Goal: Transaction & Acquisition: Book appointment/travel/reservation

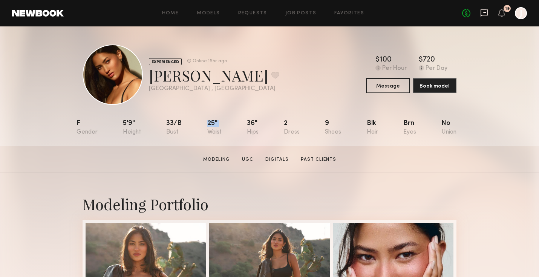
click at [485, 15] on icon at bounding box center [484, 12] width 8 height 7
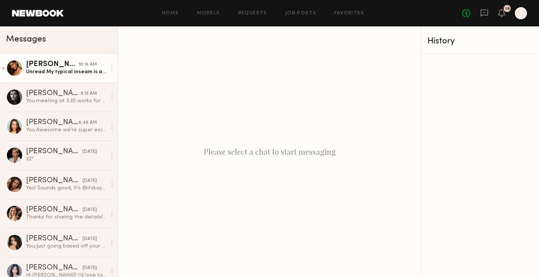
click at [58, 69] on div "Unread: My typical inseam is about 30”" at bounding box center [66, 71] width 80 height 7
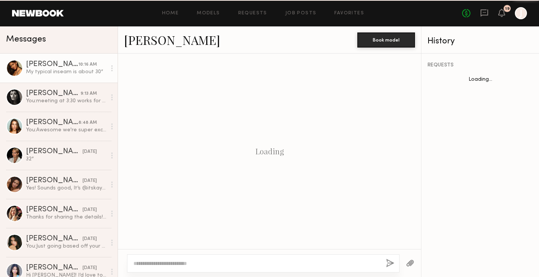
scroll to position [433, 0]
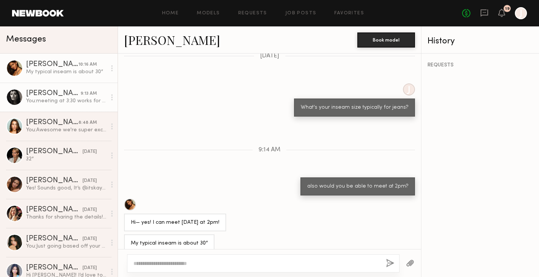
click at [59, 101] on div "You: meeting at 3:30 works for us!" at bounding box center [66, 100] width 80 height 7
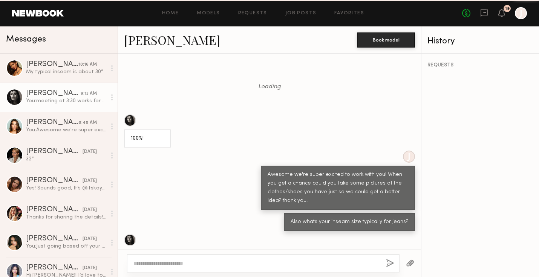
scroll to position [249, 0]
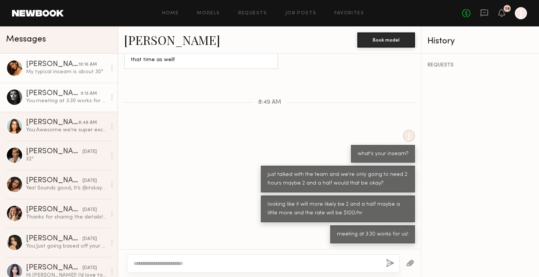
click at [82, 57] on link "Kiersten M. 10:16 AM My typical inseam is about 30”" at bounding box center [59, 67] width 118 height 29
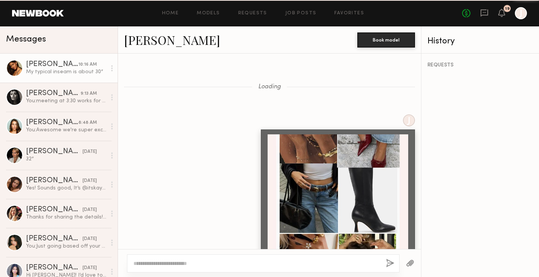
scroll to position [433, 0]
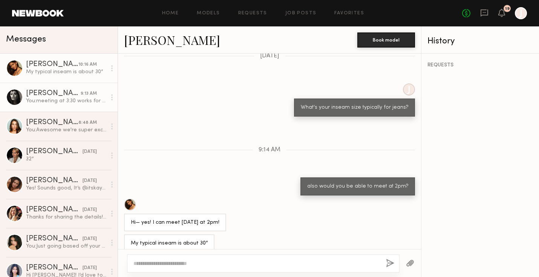
click at [46, 94] on div "[PERSON_NAME]" at bounding box center [53, 94] width 55 height 8
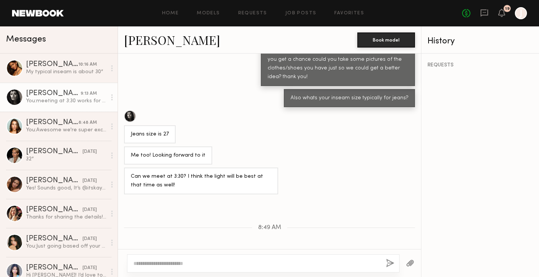
scroll to position [122, 0]
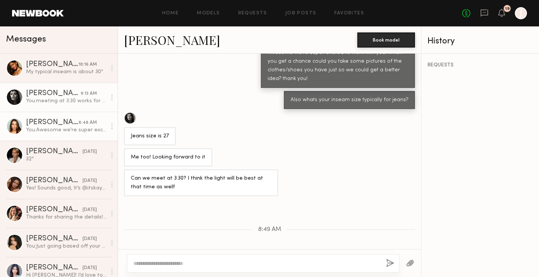
click at [69, 121] on div "Shelby M." at bounding box center [52, 123] width 52 height 8
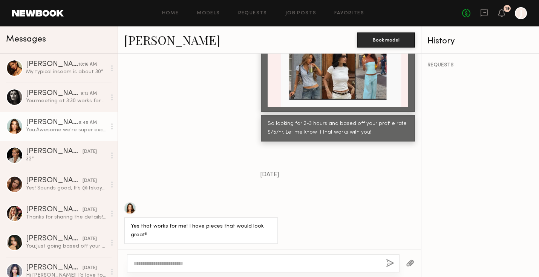
scroll to position [835, 0]
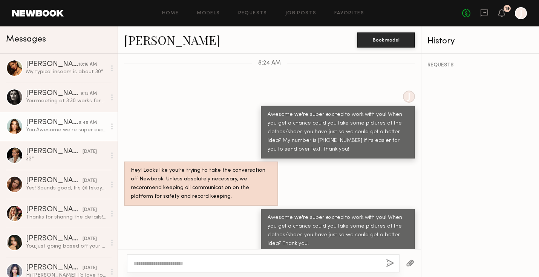
click at [167, 261] on textarea at bounding box center [256, 263] width 246 height 8
type textarea "**********"
click at [389, 257] on div "**********" at bounding box center [263, 263] width 272 height 18
click at [388, 263] on button "button" at bounding box center [390, 262] width 8 height 9
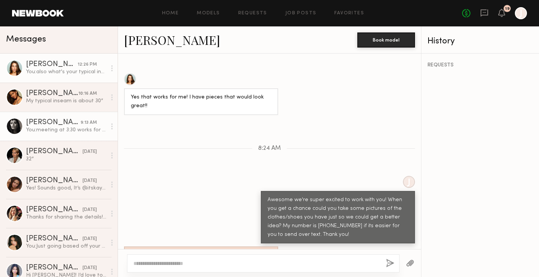
scroll to position [1377, 0]
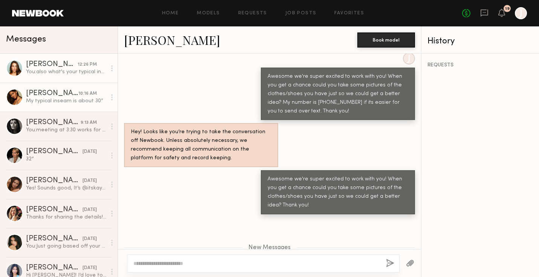
click at [67, 94] on div "[PERSON_NAME]" at bounding box center [52, 94] width 52 height 8
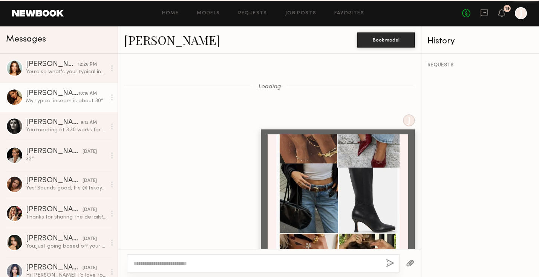
scroll to position [433, 0]
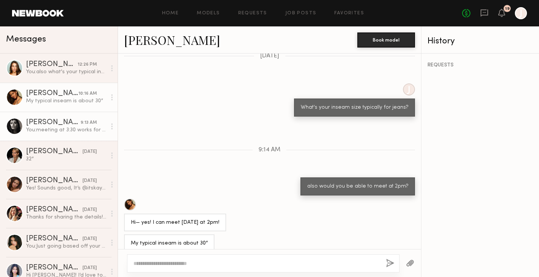
click at [70, 135] on link "Nikola S. 9:13 AM You: meeting at 3:30 works for us!" at bounding box center [59, 126] width 118 height 29
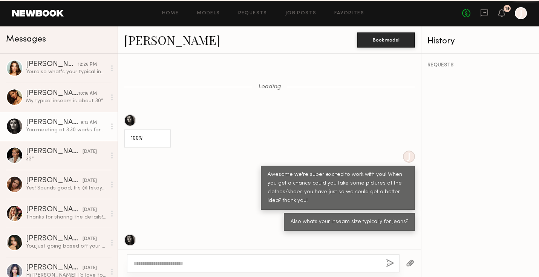
scroll to position [249, 0]
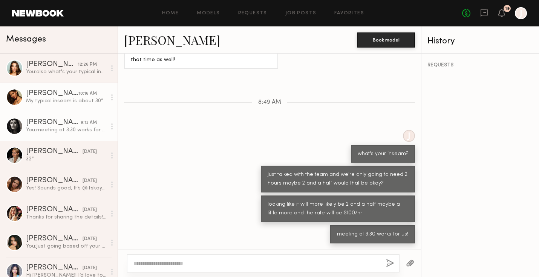
click at [93, 109] on link "Kiersten M. 10:16 AM My typical inseam is about 30”" at bounding box center [59, 97] width 118 height 29
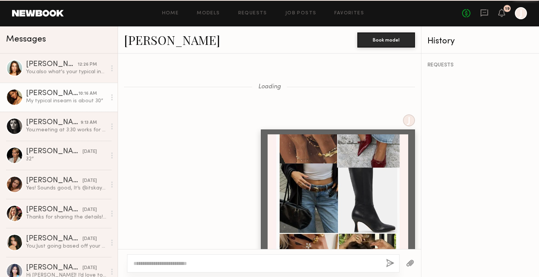
scroll to position [433, 0]
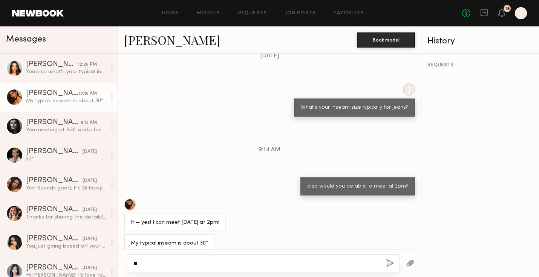
type textarea "***"
type textarea "******"
type textarea "*"
type textarea "**********"
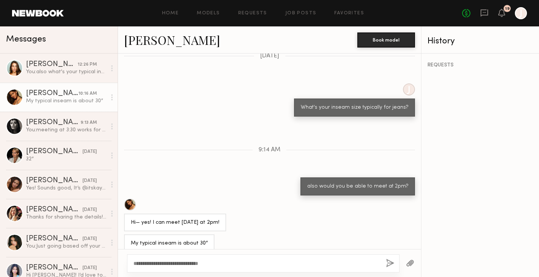
click at [387, 261] on button "button" at bounding box center [390, 262] width 8 height 9
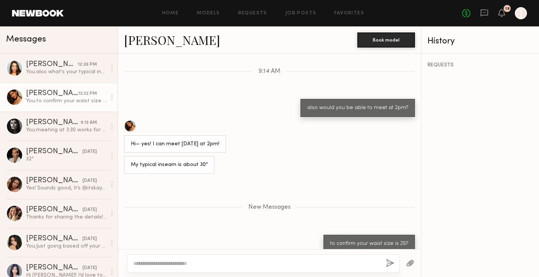
click at [344, 261] on textarea at bounding box center [256, 263] width 246 height 8
type textarea "**********"
click at [387, 263] on button "button" at bounding box center [390, 262] width 8 height 9
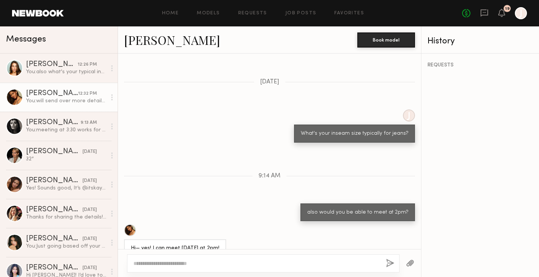
scroll to position [1325, 0]
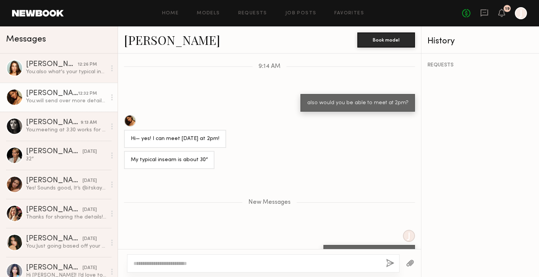
click at [173, 259] on div at bounding box center [263, 263] width 272 height 18
click at [171, 265] on textarea at bounding box center [256, 263] width 246 height 8
type textarea "**********"
click at [387, 260] on button "button" at bounding box center [390, 262] width 8 height 9
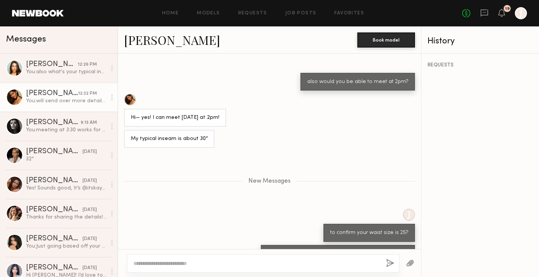
click at [412, 260] on button "button" at bounding box center [410, 262] width 8 height 9
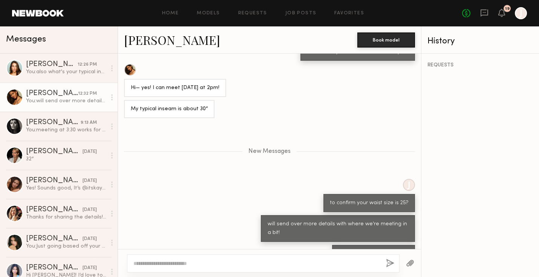
click at [286, 215] on div "will send over more details with where we're meeting in a bit!" at bounding box center [338, 228] width 154 height 27
click at [261, 249] on div at bounding box center [269, 263] width 303 height 28
click at [251, 261] on textarea at bounding box center [256, 263] width 246 height 8
click at [406, 263] on button "button" at bounding box center [410, 262] width 8 height 9
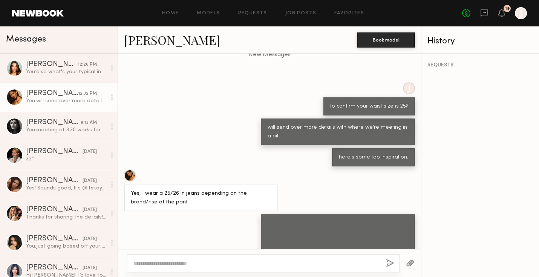
scroll to position [1544, 0]
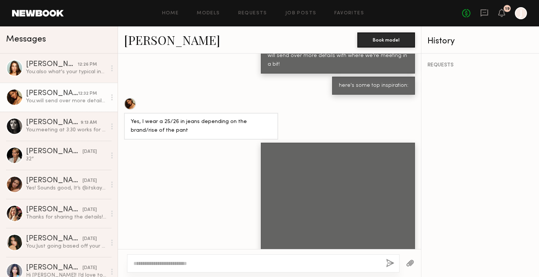
click at [176, 258] on div at bounding box center [263, 263] width 272 height 18
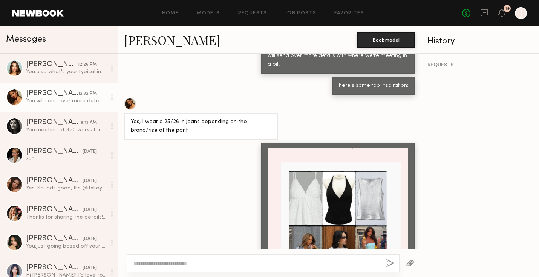
click at [173, 265] on textarea at bounding box center [256, 263] width 246 height 8
type textarea "**********"
click at [388, 261] on button "button" at bounding box center [390, 262] width 8 height 9
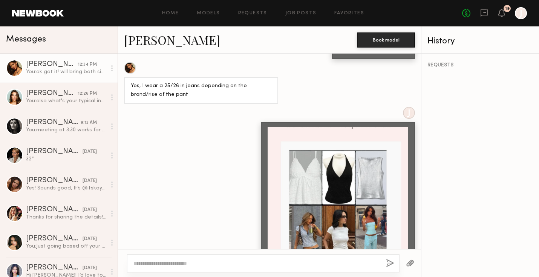
click at [321, 261] on textarea at bounding box center [256, 263] width 246 height 8
type textarea "**********"
click at [392, 260] on button "button" at bounding box center [390, 262] width 8 height 9
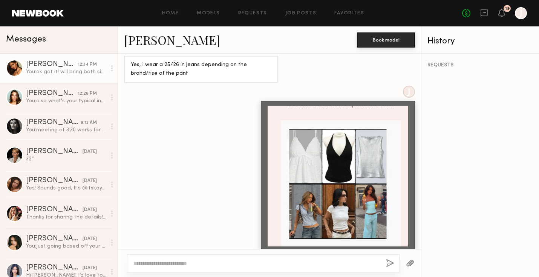
click at [410, 260] on button "button" at bounding box center [410, 262] width 8 height 9
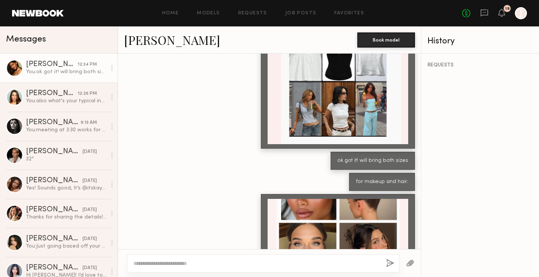
scroll to position [1692, 0]
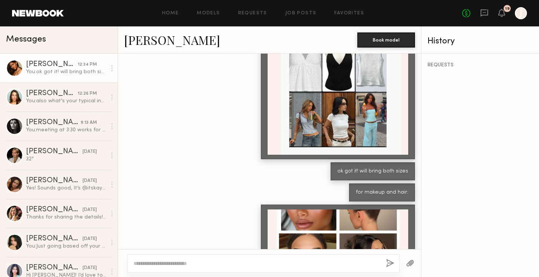
click at [368, 214] on div at bounding box center [337, 279] width 141 height 141
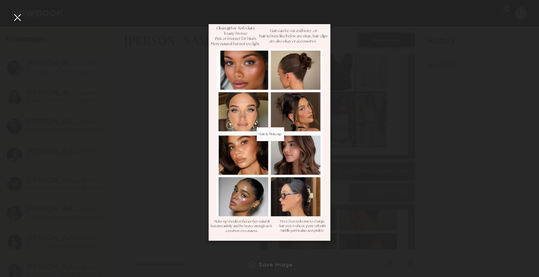
click at [18, 17] on div at bounding box center [17, 17] width 12 height 12
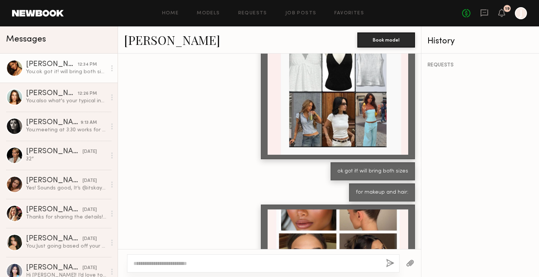
scroll to position [1754, 0]
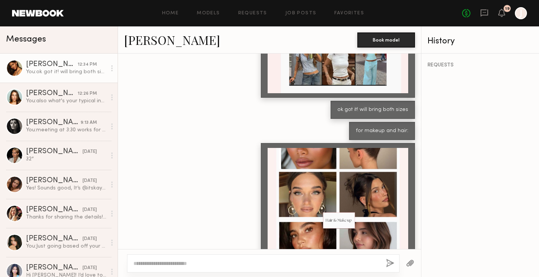
click at [170, 258] on div at bounding box center [263, 263] width 272 height 18
click at [168, 263] on textarea at bounding box center [256, 263] width 246 height 8
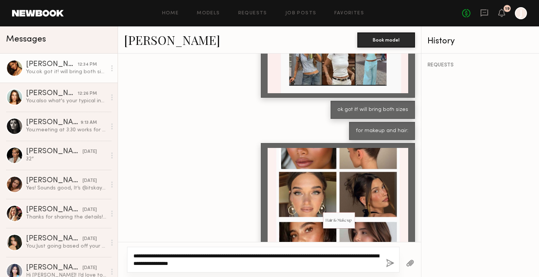
paste textarea
type textarea "**********"
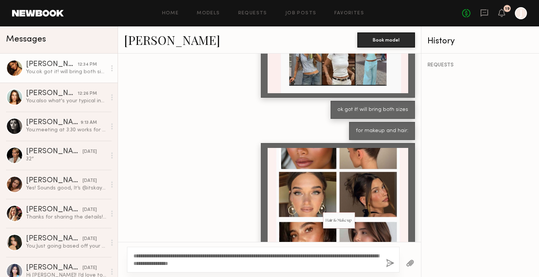
click at [388, 261] on button "button" at bounding box center [390, 262] width 8 height 9
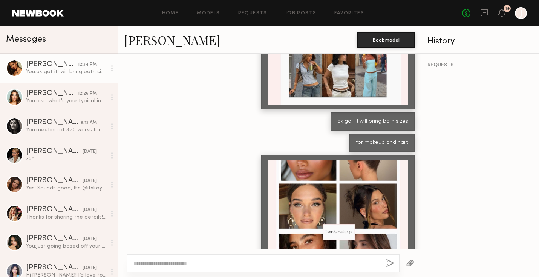
scroll to position [1828, 0]
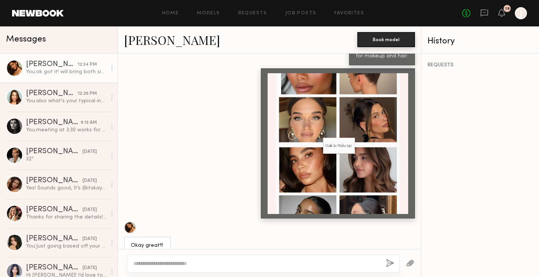
click at [382, 38] on button "Book model" at bounding box center [386, 39] width 58 height 15
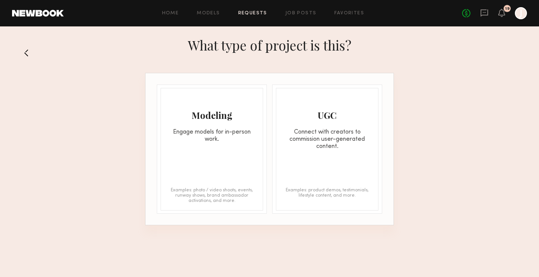
click at [232, 143] on div "Modeling Engage models for in-person work. Examples: photo / video shoots, even…" at bounding box center [211, 149] width 102 height 122
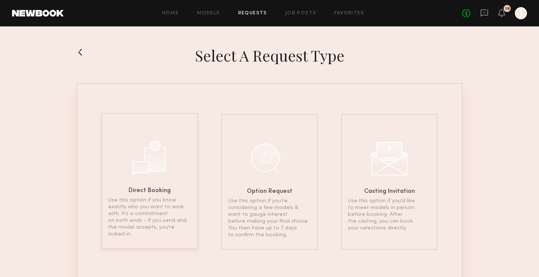
click at [159, 182] on div "Direct Booking Use this option if you know exactly who you want to work with. I…" at bounding box center [149, 181] width 96 height 136
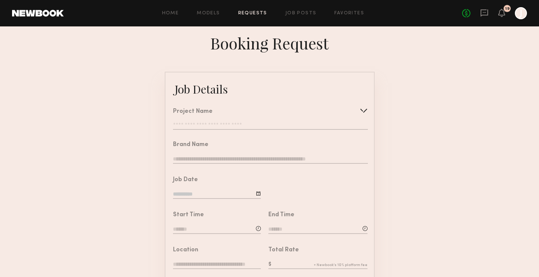
click at [205, 119] on div "Project Name Create Use recent modeling project E-Commerce Photoshoot S/S 2021 …" at bounding box center [270, 119] width 194 height 21
click at [205, 124] on input "text" at bounding box center [270, 126] width 194 height 8
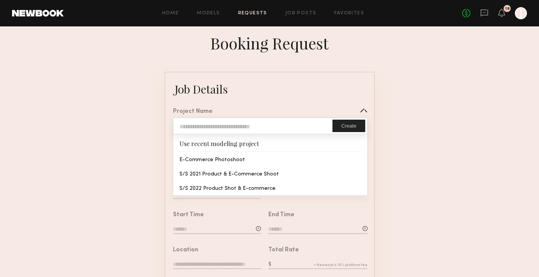
click at [205, 124] on input "text" at bounding box center [252, 125] width 159 height 15
click at [145, 126] on form "**********" at bounding box center [269, 282] width 539 height 420
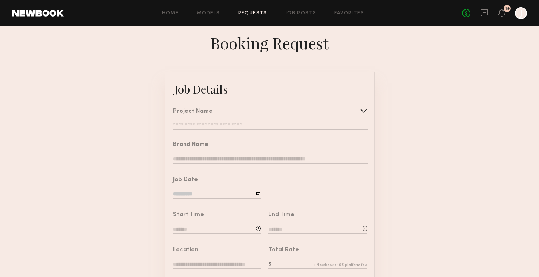
click at [235, 123] on input "text" at bounding box center [270, 126] width 194 height 8
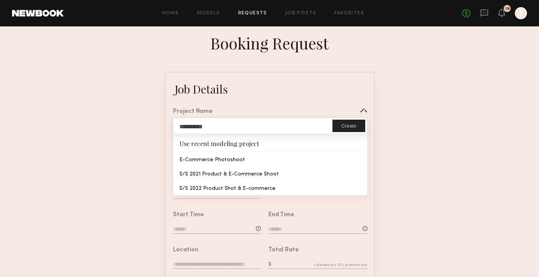
drag, startPoint x: 226, startPoint y: 124, endPoint x: 166, endPoint y: 124, distance: 60.3
click at [166, 124] on div "**********" at bounding box center [266, 115] width 202 height 33
type input "**********"
click at [349, 129] on button "Create" at bounding box center [348, 125] width 32 height 12
type input "**********"
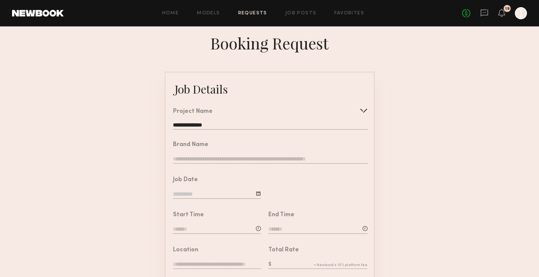
click at [208, 157] on input "text" at bounding box center [270, 159] width 194 height 8
type input "**********"
click at [257, 193] on div at bounding box center [258, 193] width 5 height 5
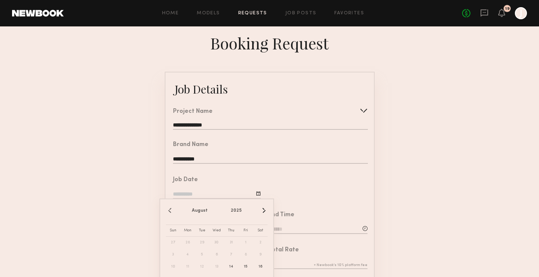
scroll to position [40, 0]
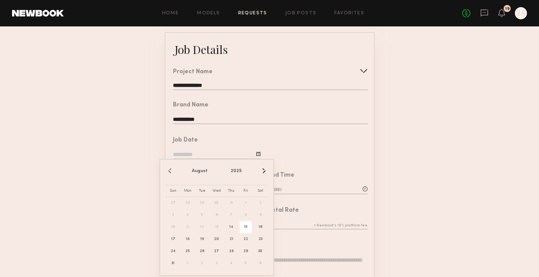
click at [244, 225] on span "15" at bounding box center [246, 227] width 12 height 12
type input "**********"
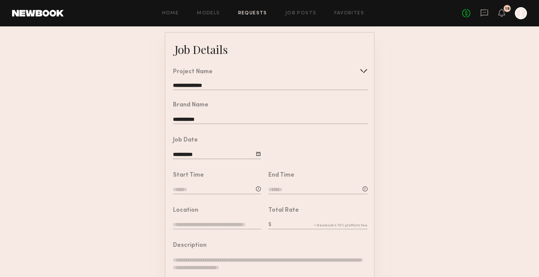
click at [225, 188] on input at bounding box center [217, 190] width 88 height 8
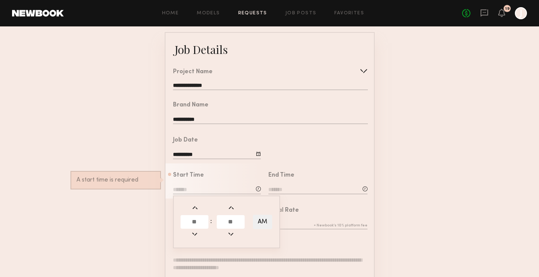
click at [196, 220] on input "text" at bounding box center [194, 222] width 28 height 14
type input "*"
click at [234, 219] on input "text" at bounding box center [231, 222] width 28 height 14
type input "**"
type input "*******"
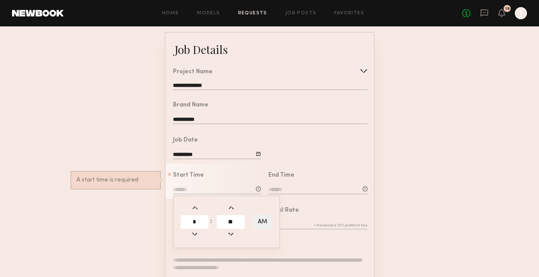
type input "**"
click at [262, 219] on button "AM" at bounding box center [262, 221] width 19 height 14
type input "*******"
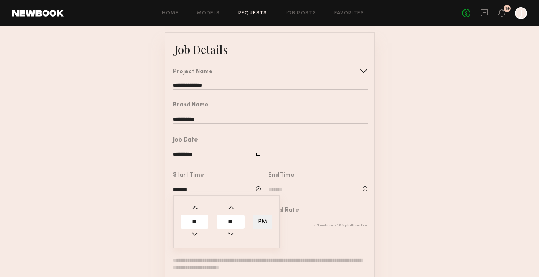
click at [342, 203] on div "Total Rate" at bounding box center [314, 215] width 107 height 35
click at [312, 195] on div "End Time" at bounding box center [314, 180] width 107 height 35
click at [295, 185] on div "End Time" at bounding box center [317, 183] width 99 height 23
click at [277, 186] on input at bounding box center [317, 190] width 99 height 8
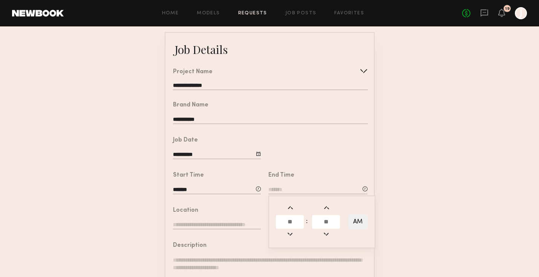
click at [288, 222] on input "text" at bounding box center [290, 222] width 28 height 14
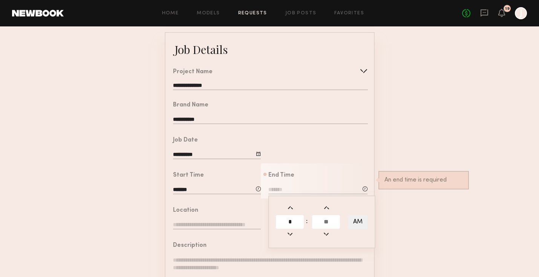
type input "*"
click at [325, 221] on input "text" at bounding box center [326, 222] width 28 height 14
type input "**"
type input "*******"
type input "*"
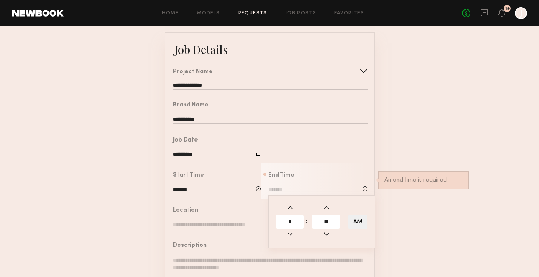
type input "**"
click at [356, 219] on button "AM" at bounding box center [357, 221] width 19 height 14
type input "*******"
type input "***"
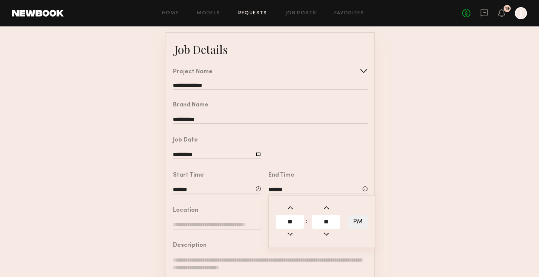
click at [400, 228] on form "**********" at bounding box center [269, 242] width 539 height 420
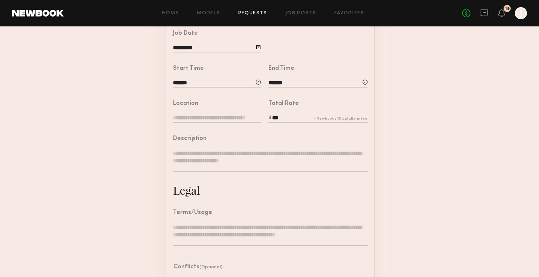
scroll to position [156, 0]
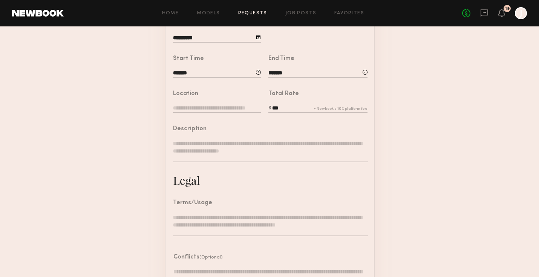
click at [240, 105] on input "text" at bounding box center [217, 108] width 88 height 8
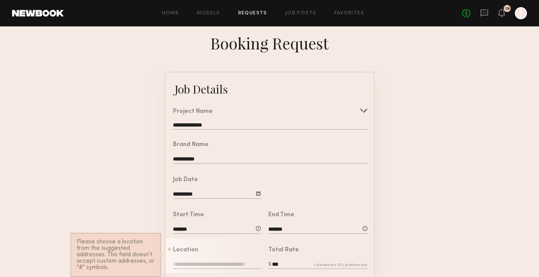
scroll to position [102, 0]
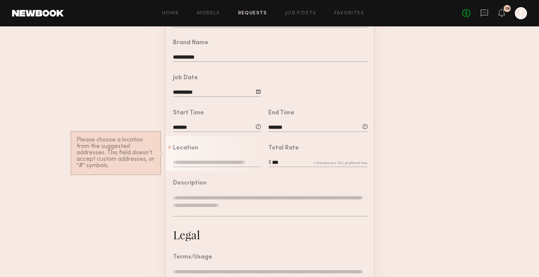
click at [272, 128] on input "*******" at bounding box center [317, 128] width 99 height 8
click at [289, 171] on span at bounding box center [290, 171] width 8 height 8
type input "*******"
type input "***"
type input "**"
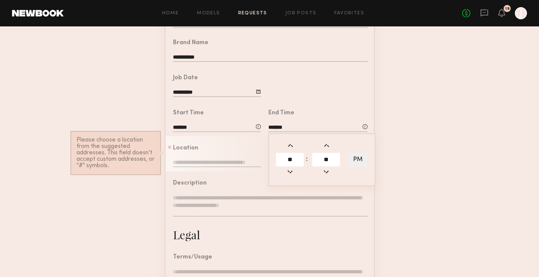
click at [287, 144] on span at bounding box center [290, 145] width 8 height 8
type input "*******"
type input "***"
type input "**"
click at [287, 144] on span at bounding box center [290, 145] width 8 height 8
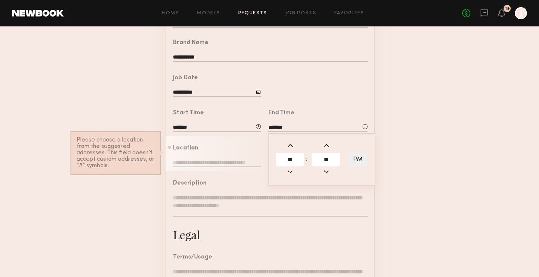
type input "*******"
type input "***"
type input "**"
click at [379, 94] on form "**********" at bounding box center [269, 180] width 539 height 420
click at [244, 159] on input "text" at bounding box center [217, 163] width 88 height 8
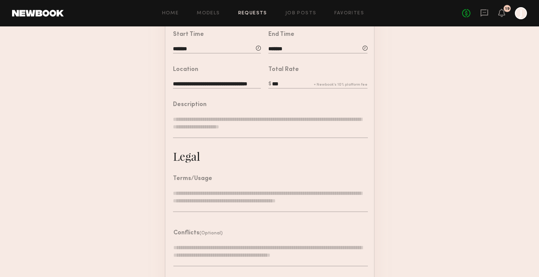
scroll to position [219, 0]
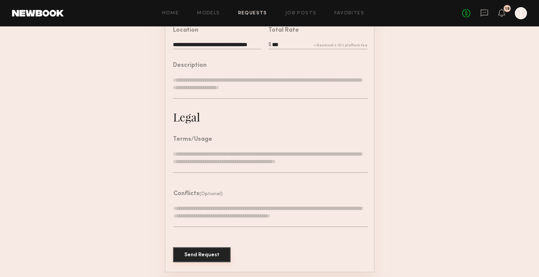
click at [195, 253] on button "Send Request" at bounding box center [202, 254] width 58 height 15
type input "**********"
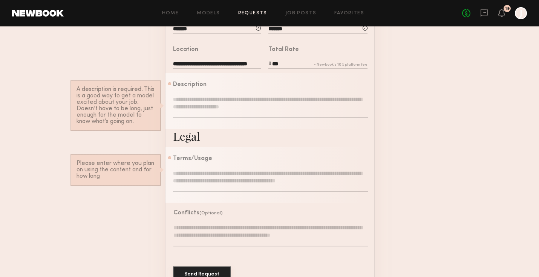
scroll to position [196, 0]
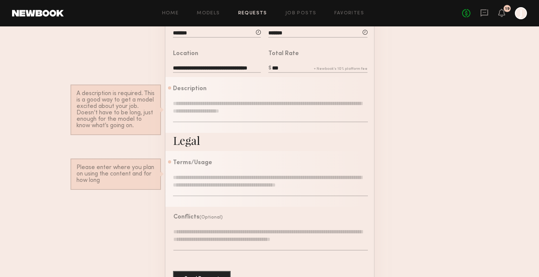
click at [211, 107] on textarea at bounding box center [270, 110] width 194 height 23
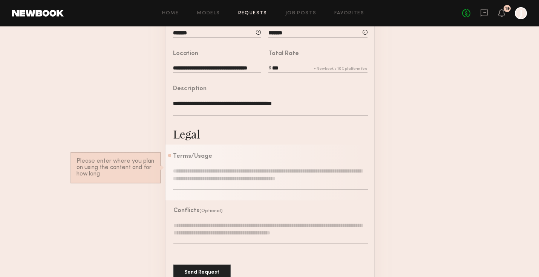
type textarea "**********"
click at [199, 183] on textarea at bounding box center [270, 178] width 194 height 23
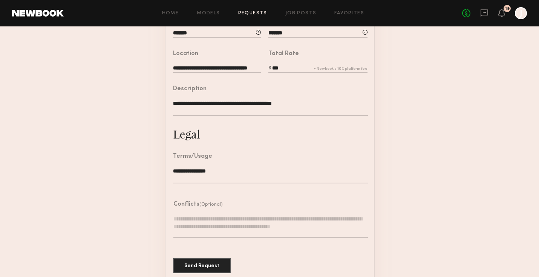
type textarea "**********"
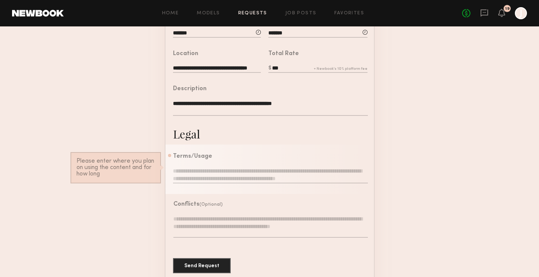
click at [393, 179] on form "**********" at bounding box center [269, 79] width 539 height 407
click at [283, 167] on textarea at bounding box center [270, 175] width 194 height 16
type textarea "*"
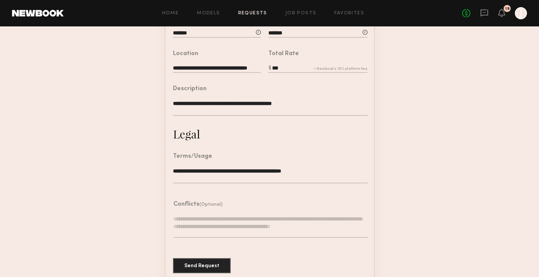
type textarea "**********"
click at [409, 157] on form "**********" at bounding box center [269, 79] width 539 height 407
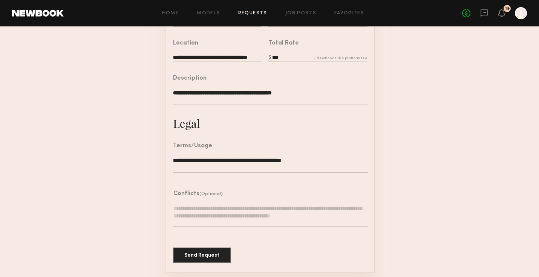
click at [204, 261] on common-border "**********" at bounding box center [270, 68] width 210 height 407
click at [203, 247] on button "Send Request" at bounding box center [202, 254] width 58 height 15
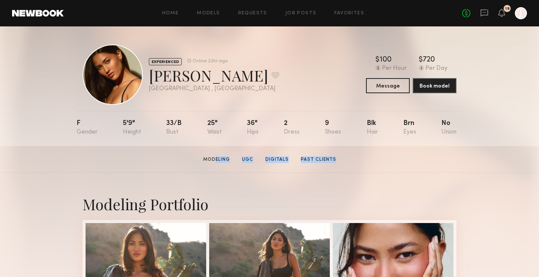
drag, startPoint x: 212, startPoint y: 159, endPoint x: 216, endPoint y: 179, distance: 20.3
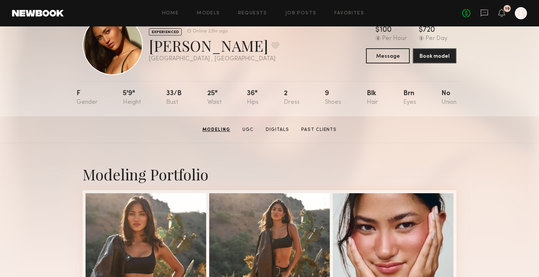
scroll to position [9, 0]
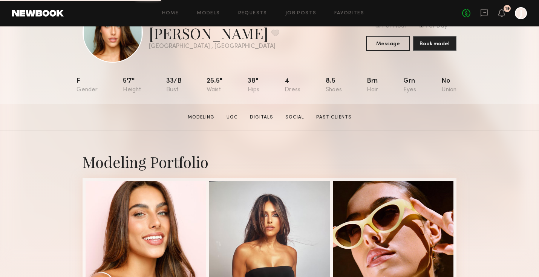
scroll to position [27, 0]
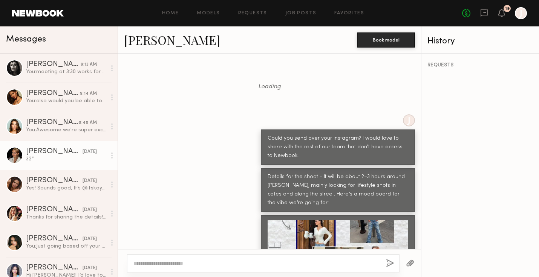
scroll to position [598, 0]
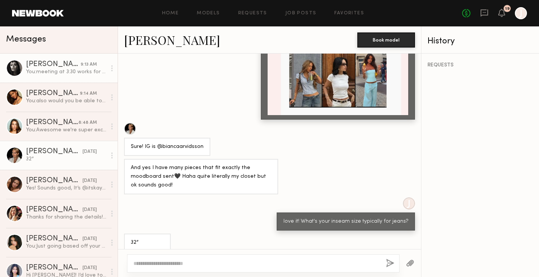
click at [73, 69] on div "You: meeting at 3:30 works for us!" at bounding box center [66, 71] width 80 height 7
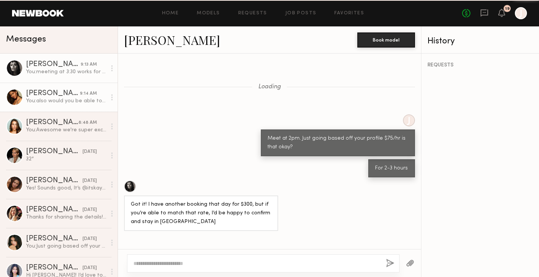
scroll to position [470, 0]
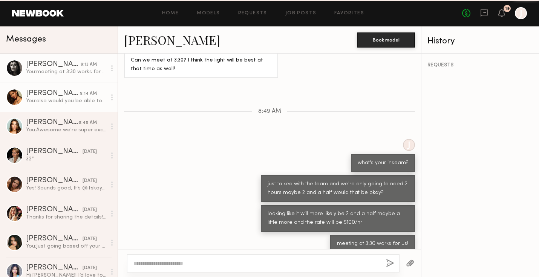
click at [65, 99] on div "You: also would you be able to meet at 2pm?" at bounding box center [66, 100] width 80 height 7
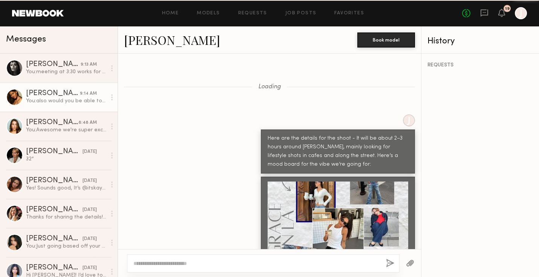
scroll to position [1294, 0]
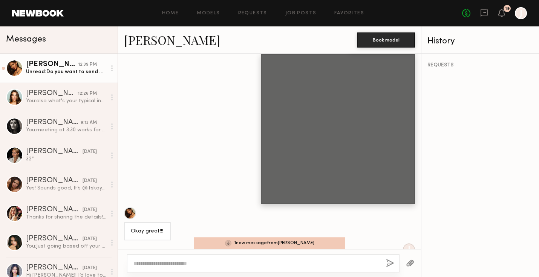
scroll to position [1578, 0]
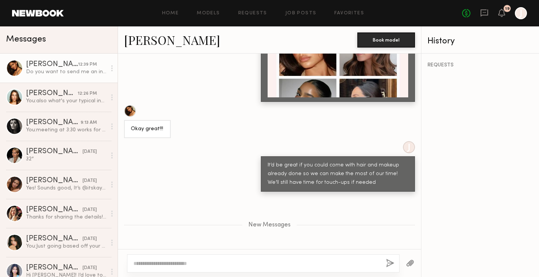
click at [164, 260] on textarea at bounding box center [256, 263] width 246 height 8
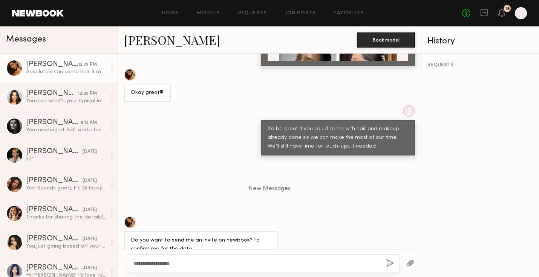
type textarea "**********"
click at [388, 265] on button "button" at bounding box center [390, 262] width 8 height 9
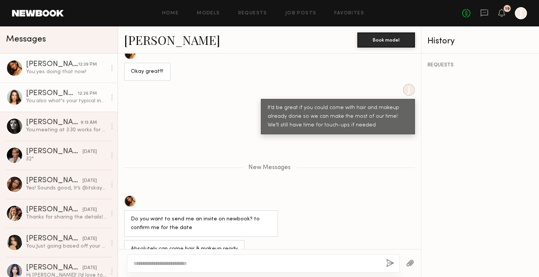
click at [72, 94] on div "Shelby M." at bounding box center [52, 94] width 52 height 8
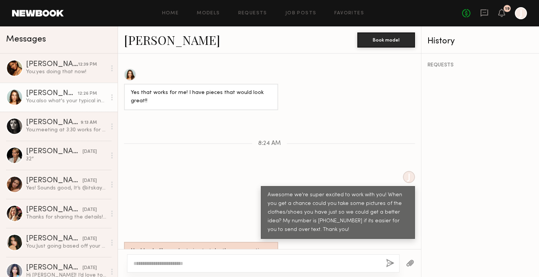
scroll to position [802, 0]
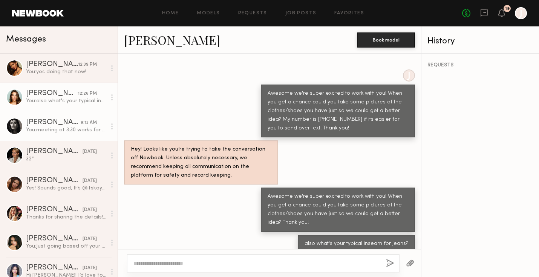
click at [79, 128] on div "You: meeting at 3:30 works for us!" at bounding box center [66, 129] width 80 height 7
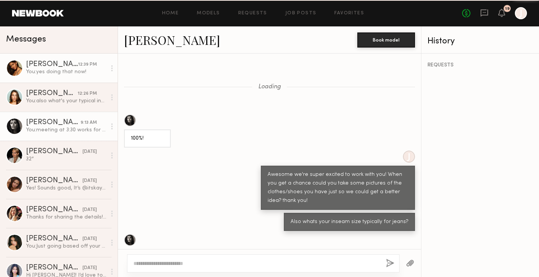
scroll to position [249, 0]
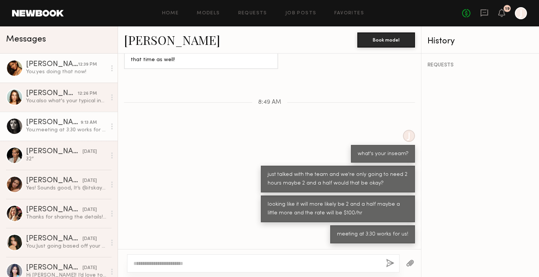
click at [83, 57] on link "Kiersten M. 12:39 PM You: yes doing that now!" at bounding box center [59, 67] width 118 height 29
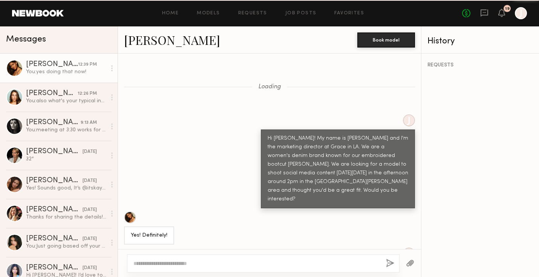
scroll to position [1578, 0]
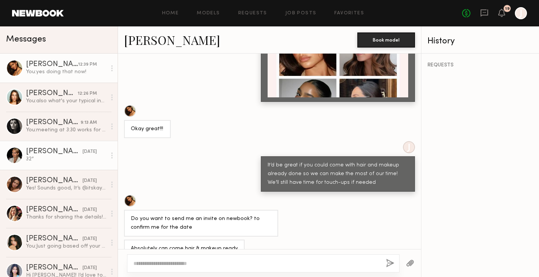
click at [98, 165] on link "Bianca A. yesterday 32”" at bounding box center [59, 155] width 118 height 29
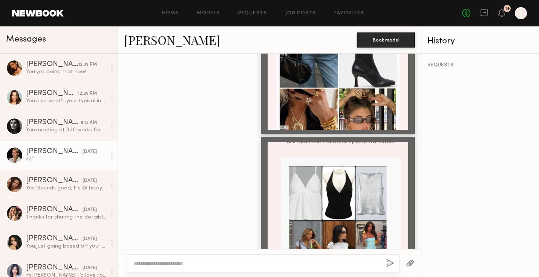
scroll to position [1155, 0]
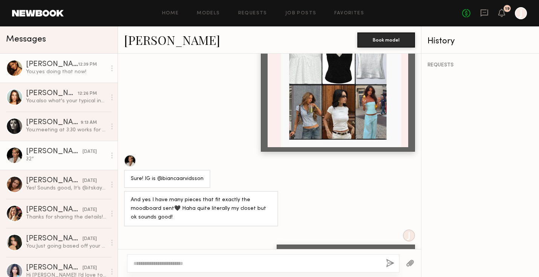
click at [87, 67] on div "12:39 PM" at bounding box center [87, 64] width 19 height 7
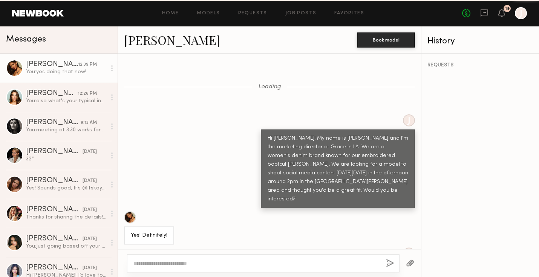
scroll to position [1614, 0]
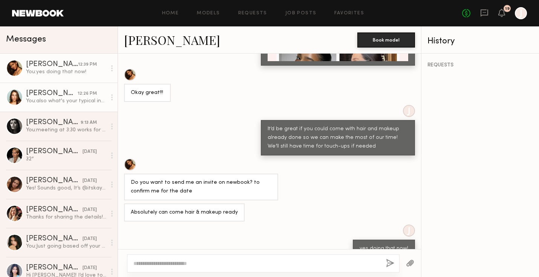
click at [74, 102] on div "You: also what's your typical inseam for jeans?" at bounding box center [66, 100] width 80 height 7
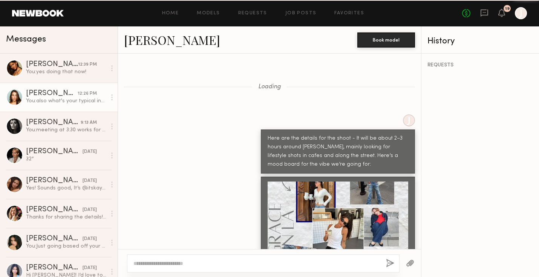
scroll to position [802, 0]
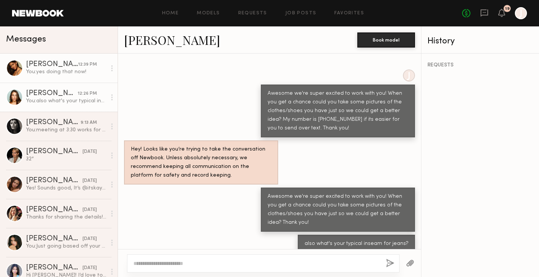
click at [79, 70] on div "You: yes doing that now!" at bounding box center [66, 71] width 80 height 7
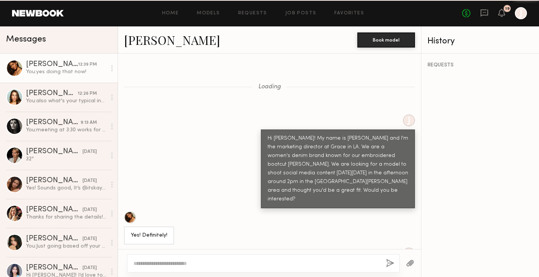
scroll to position [1614, 0]
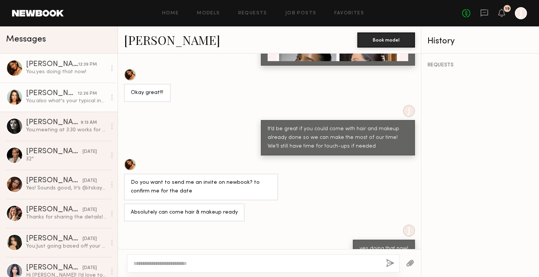
click at [68, 93] on div "Shelby M." at bounding box center [52, 94] width 52 height 8
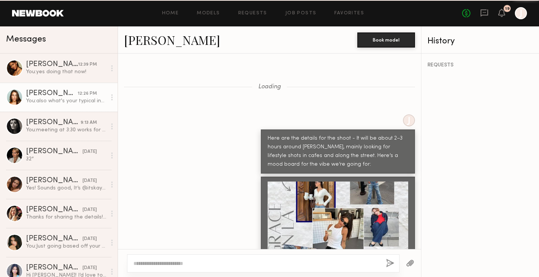
scroll to position [802, 0]
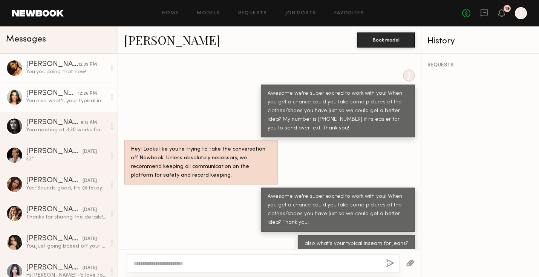
click at [72, 58] on link "Kiersten M. 12:39 PM You: yes doing that now!" at bounding box center [59, 67] width 118 height 29
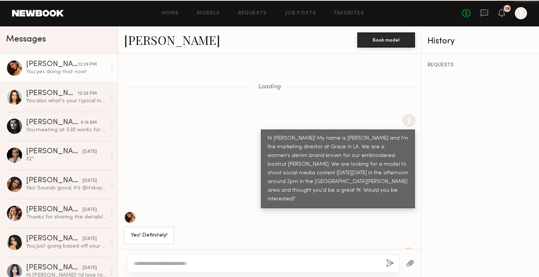
scroll to position [1614, 0]
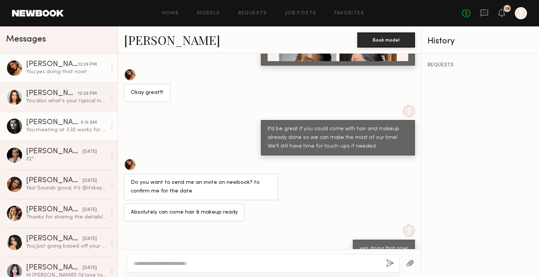
click at [50, 131] on div "You: meeting at 3:30 works for us!" at bounding box center [66, 129] width 80 height 7
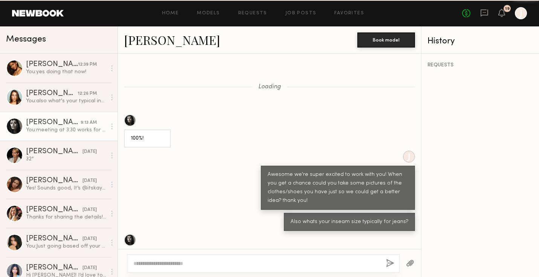
scroll to position [249, 0]
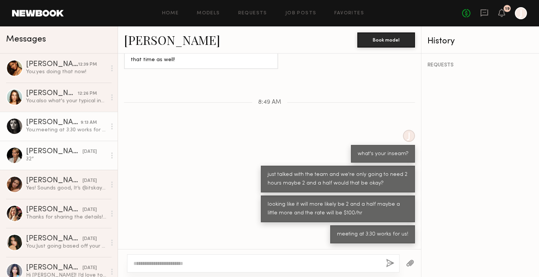
click at [47, 154] on div "[PERSON_NAME]" at bounding box center [54, 152] width 57 height 8
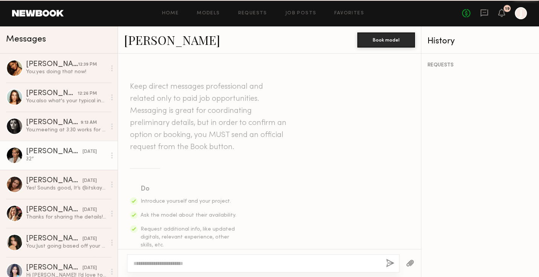
scroll to position [1155, 0]
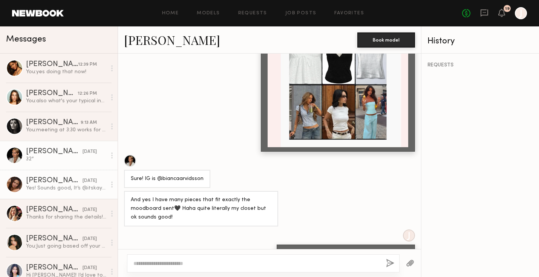
click at [49, 177] on div "[PERSON_NAME]" at bounding box center [54, 181] width 57 height 8
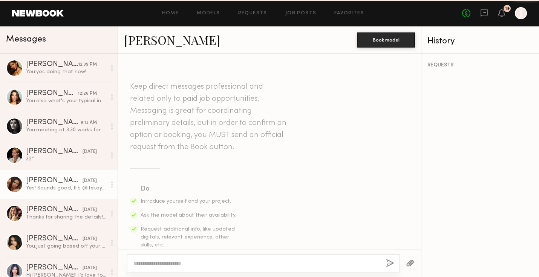
scroll to position [411, 0]
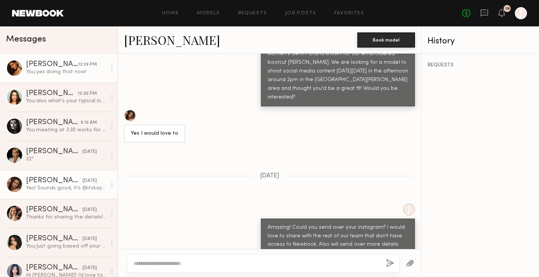
click at [48, 73] on div "You: yes doing that now!" at bounding box center [66, 71] width 80 height 7
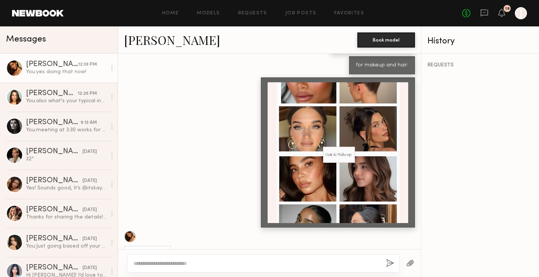
scroll to position [1614, 0]
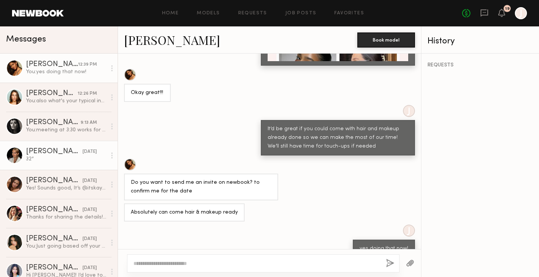
click at [75, 155] on div "32”" at bounding box center [66, 158] width 80 height 7
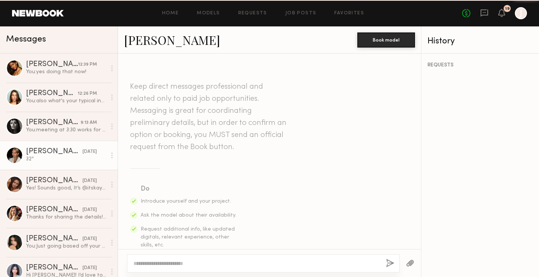
scroll to position [1155, 0]
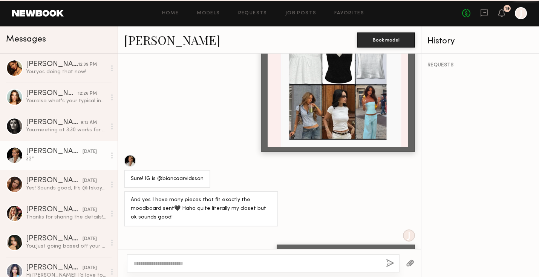
type textarea "*"
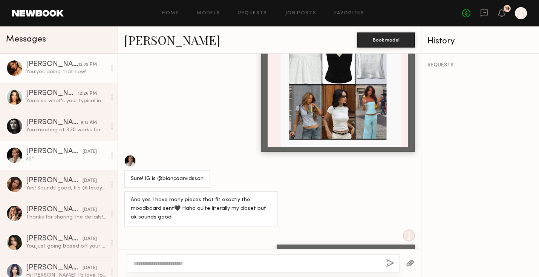
click at [81, 68] on div "12:39 PM" at bounding box center [87, 64] width 19 height 7
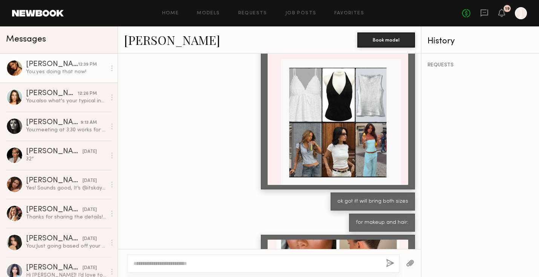
scroll to position [1234, 0]
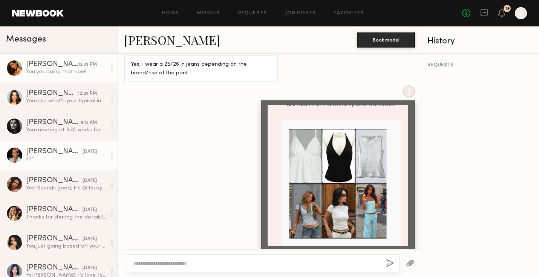
click at [56, 155] on div "32”" at bounding box center [66, 158] width 80 height 7
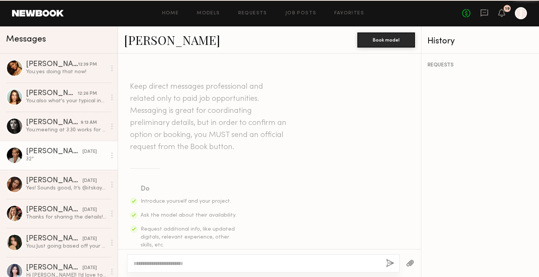
scroll to position [1155, 0]
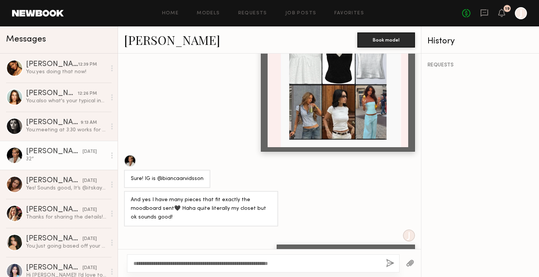
click at [229, 260] on textarea "**********" at bounding box center [256, 263] width 246 height 8
type textarea "**********"
click at [141, 40] on link "[PERSON_NAME]" at bounding box center [172, 40] width 96 height 16
click at [315, 265] on textarea "**********" at bounding box center [256, 263] width 246 height 8
click at [391, 263] on button "button" at bounding box center [390, 262] width 8 height 9
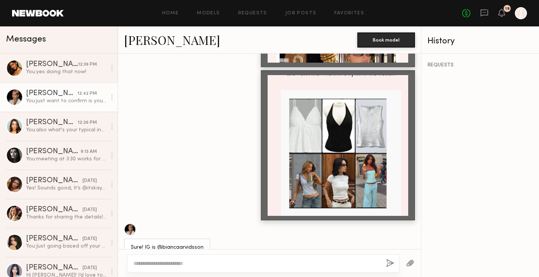
scroll to position [1315, 0]
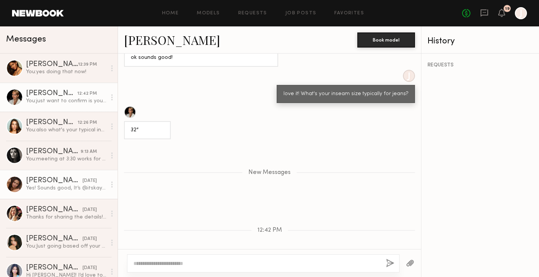
click at [72, 179] on div "[PERSON_NAME]" at bounding box center [54, 181] width 57 height 8
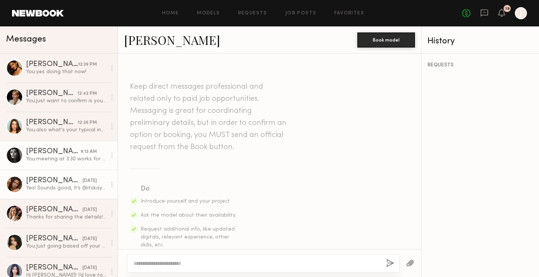
click at [57, 156] on div "You: meeting at 3:30 works for us!" at bounding box center [66, 158] width 80 height 7
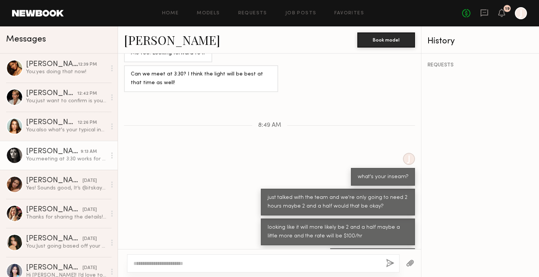
scroll to position [249, 0]
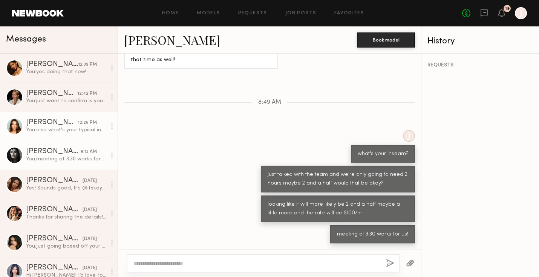
click at [69, 127] on div "You: also what's your typical inseam for jeans?" at bounding box center [66, 129] width 80 height 7
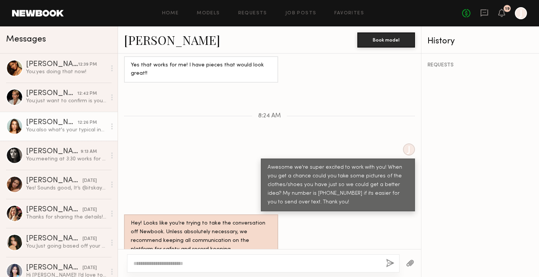
scroll to position [728, 0]
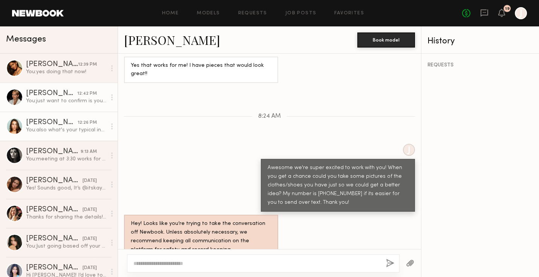
click at [54, 99] on div "You: just want to confirm is your waist size 24 inches typically for jeans?" at bounding box center [66, 100] width 80 height 7
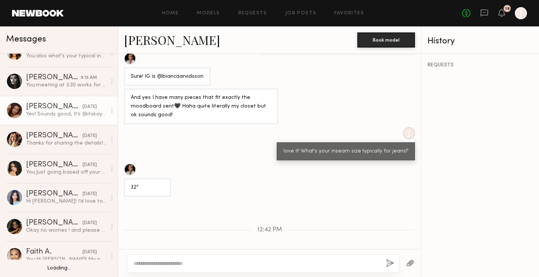
scroll to position [74, 0]
click at [61, 175] on link "Lilah F. yesterday You: Just going based off your profile $100/hr. The shoot wi…" at bounding box center [59, 167] width 118 height 29
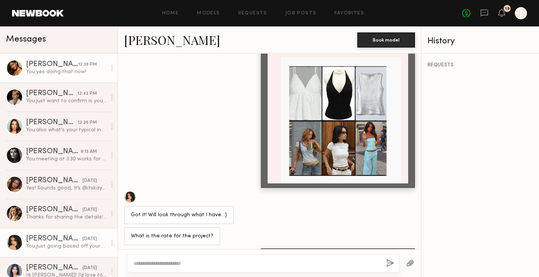
click at [87, 66] on div "12:39 PM" at bounding box center [87, 64] width 19 height 7
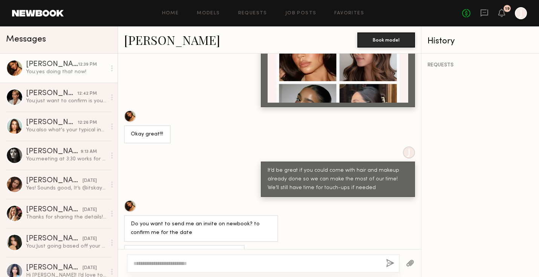
scroll to position [1614, 0]
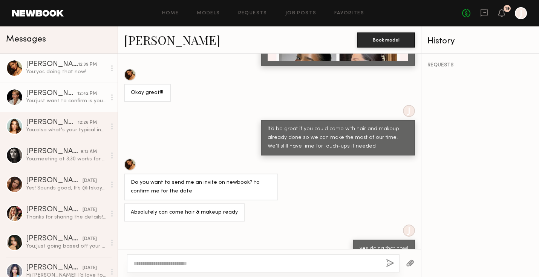
click at [67, 101] on div "You: just want to confirm is your waist size 24 inches typically for jeans?" at bounding box center [66, 100] width 80 height 7
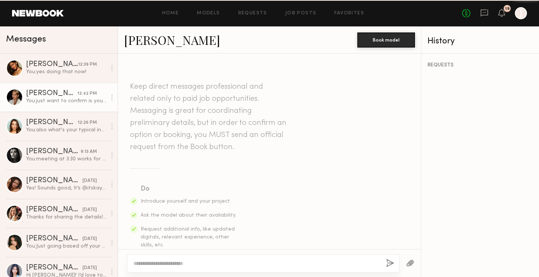
scroll to position [1258, 0]
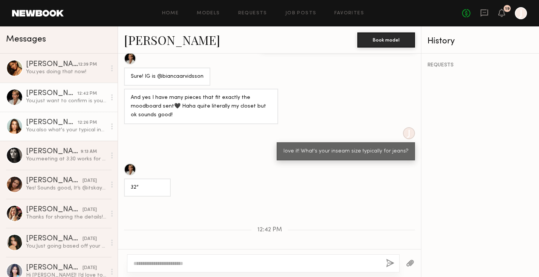
click at [66, 127] on div "You: also what's your typical inseam for jeans?" at bounding box center [66, 129] width 80 height 7
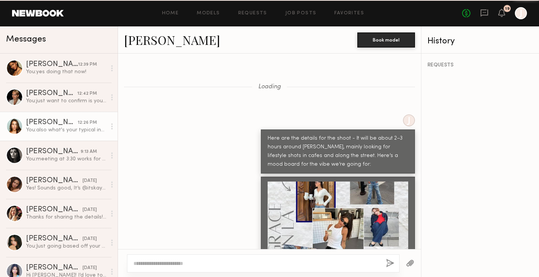
scroll to position [802, 0]
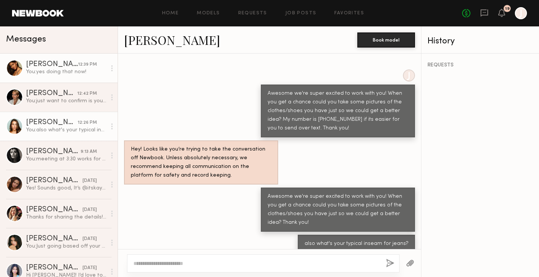
click at [79, 81] on link "Kiersten M. 12:39 PM You: yes doing that now!" at bounding box center [59, 67] width 118 height 29
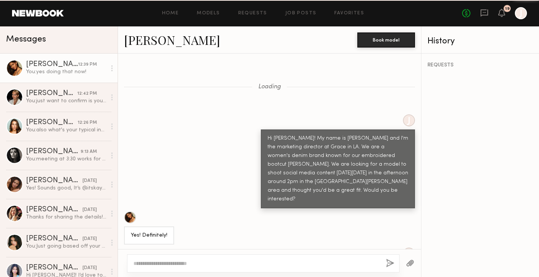
scroll to position [1614, 0]
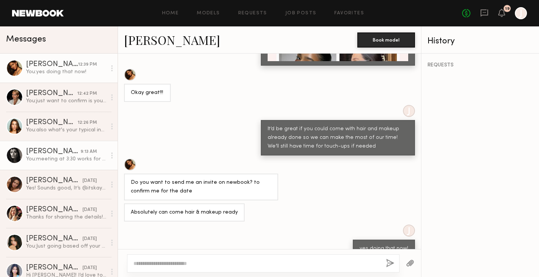
click at [69, 158] on div "You: meeting at 3:30 works for us!" at bounding box center [66, 158] width 80 height 7
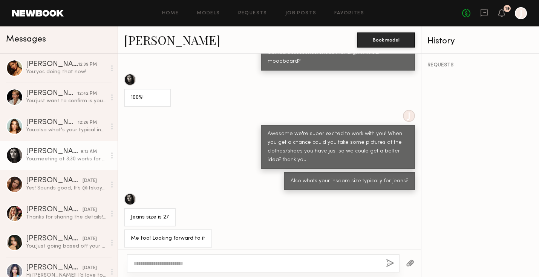
scroll to position [1065, 0]
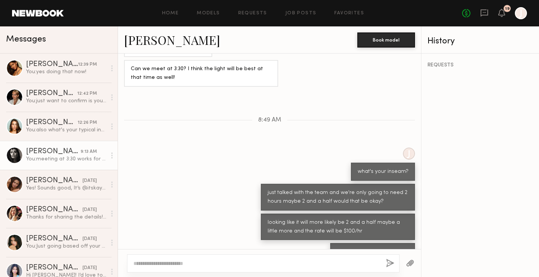
click at [265, 115] on div "Loading J For the shoot, we’d love for you to bring your own tops, accessories,…" at bounding box center [269, 150] width 303 height 195
click at [269, 117] on span "8:49 AM" at bounding box center [269, 120] width 23 height 6
click at [267, 117] on span "8:49 AM" at bounding box center [269, 120] width 23 height 6
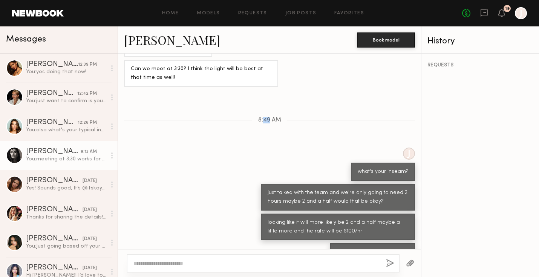
click at [267, 117] on span "8:49 AM" at bounding box center [269, 120] width 23 height 6
click at [262, 98] on div "Loading J For the shoot, we’d love for you to bring your own tops, accessories,…" at bounding box center [269, 150] width 303 height 195
click at [264, 117] on span "8:49 AM" at bounding box center [269, 120] width 23 height 6
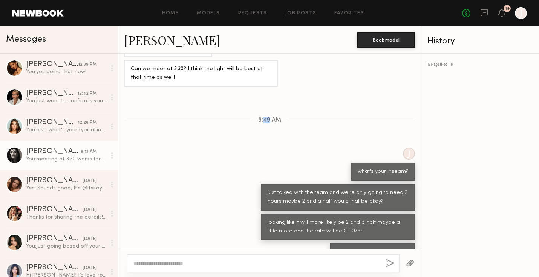
click at [264, 117] on span "8:49 AM" at bounding box center [269, 120] width 23 height 6
click at [268, 117] on span "8:49 AM" at bounding box center [269, 120] width 23 height 6
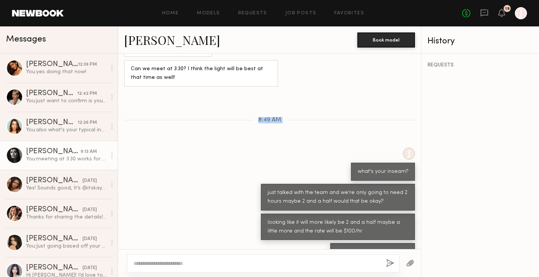
click at [268, 117] on span "8:49 AM" at bounding box center [269, 120] width 23 height 6
click at [58, 154] on div "[PERSON_NAME]" at bounding box center [53, 152] width 55 height 8
click at [310, 258] on div at bounding box center [263, 263] width 272 height 18
click at [295, 272] on div at bounding box center [269, 263] width 303 height 28
click at [291, 258] on div at bounding box center [263, 263] width 272 height 18
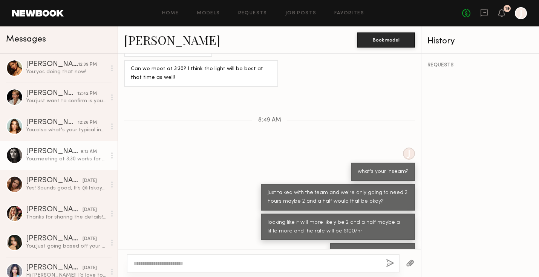
click at [289, 259] on textarea at bounding box center [256, 263] width 246 height 8
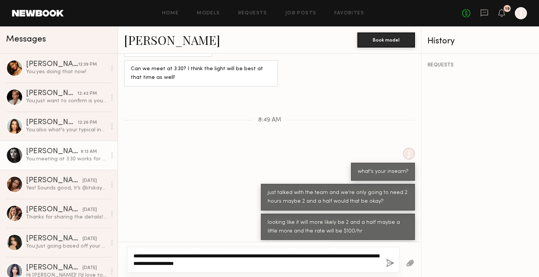
click at [153, 264] on textarea "**********" at bounding box center [256, 259] width 246 height 15
click at [277, 262] on textarea "**********" at bounding box center [256, 259] width 246 height 15
type textarea "**********"
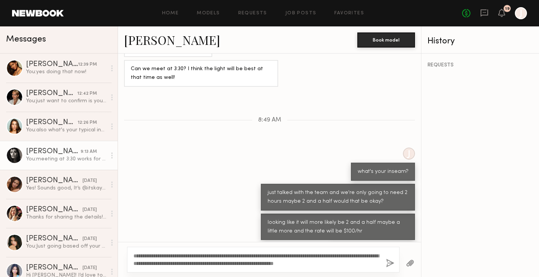
click at [389, 260] on button "button" at bounding box center [390, 262] width 8 height 9
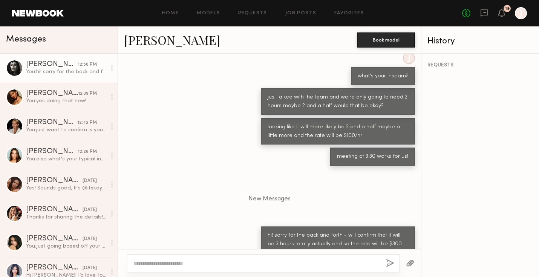
scroll to position [1170, 0]
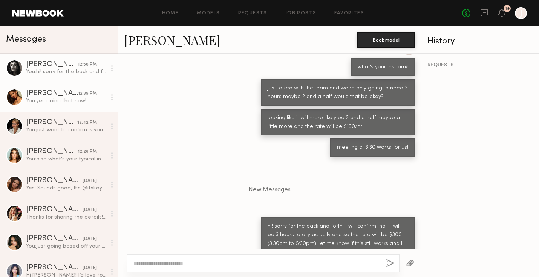
click at [49, 101] on div "You: yes doing that now!" at bounding box center [66, 100] width 80 height 7
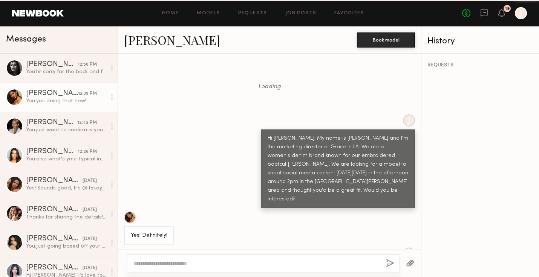
scroll to position [1614, 0]
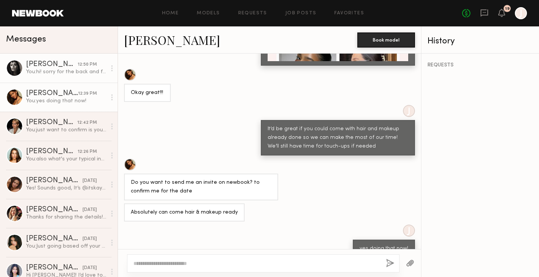
click at [74, 71] on div "You: hi! sorry for the back and forth - will confirm that it will be 3 hours to…" at bounding box center [66, 71] width 80 height 7
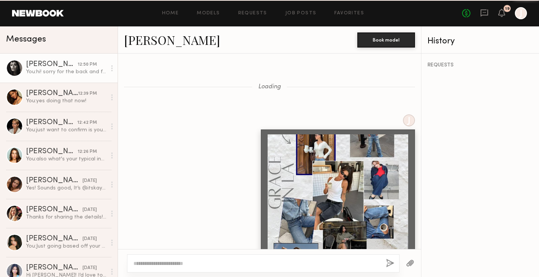
scroll to position [1113, 0]
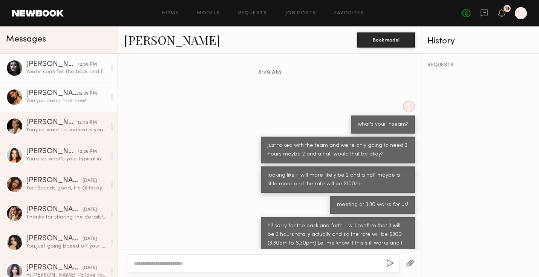
click at [57, 102] on div "You: yes doing that now!" at bounding box center [66, 100] width 80 height 7
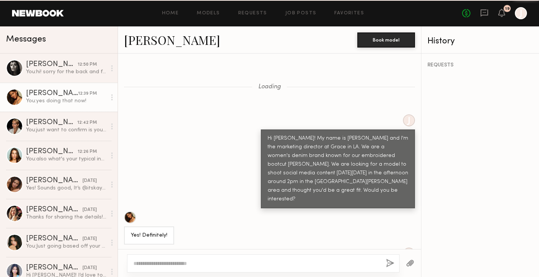
scroll to position [1614, 0]
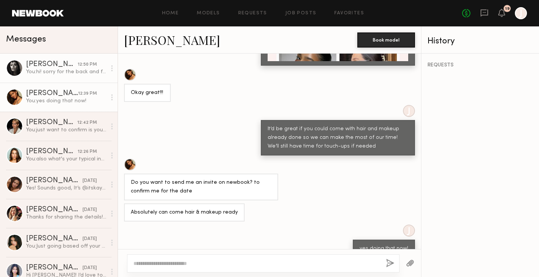
click at [54, 66] on div "[PERSON_NAME]" at bounding box center [52, 65] width 52 height 8
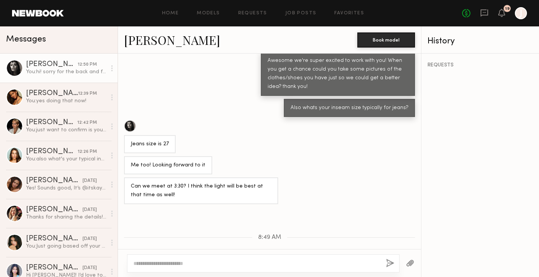
scroll to position [1113, 0]
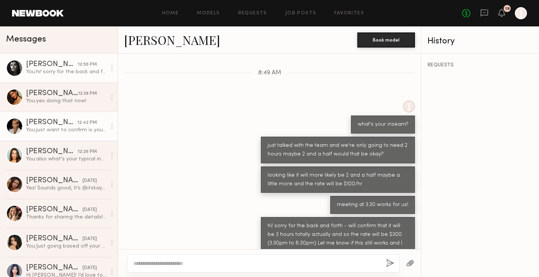
click at [66, 125] on div "Bianca A." at bounding box center [51, 123] width 51 height 8
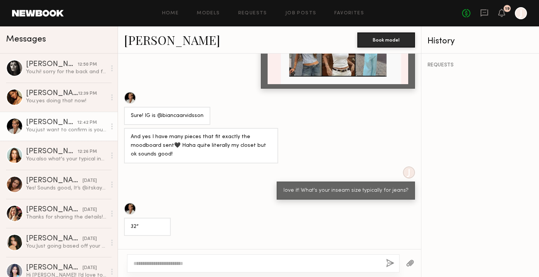
scroll to position [1258, 0]
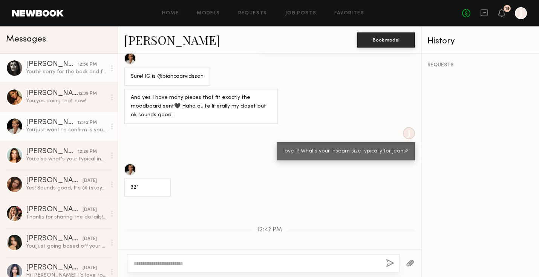
click at [64, 67] on div "Nikola S." at bounding box center [52, 65] width 52 height 8
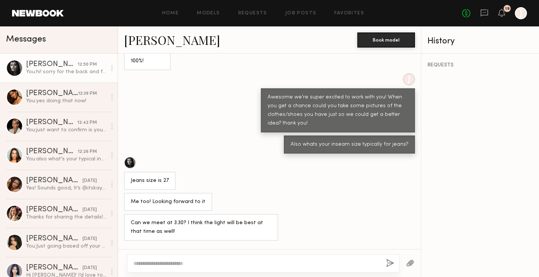
scroll to position [909, 0]
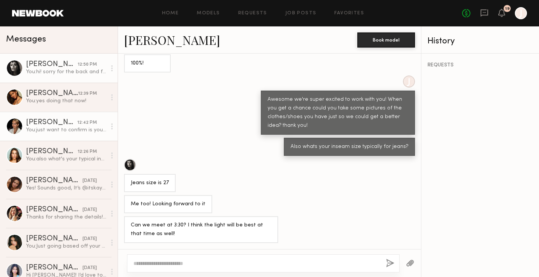
click at [83, 123] on div "12:42 PM" at bounding box center [87, 122] width 20 height 7
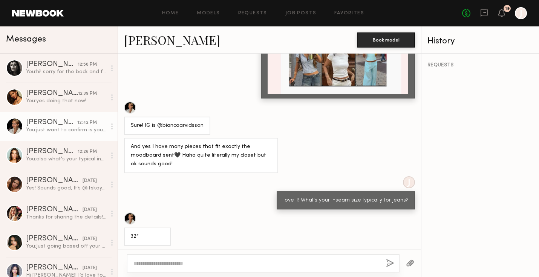
scroll to position [1258, 0]
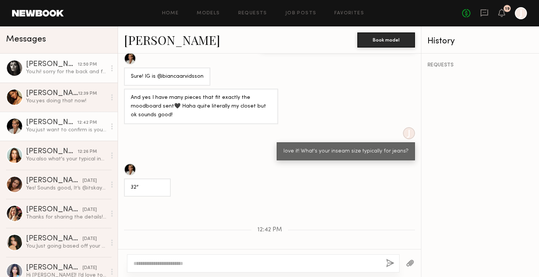
click at [58, 60] on link "Nikola S. 12:50 PM You: hi! sorry for the back and forth - will confirm that it…" at bounding box center [59, 67] width 118 height 29
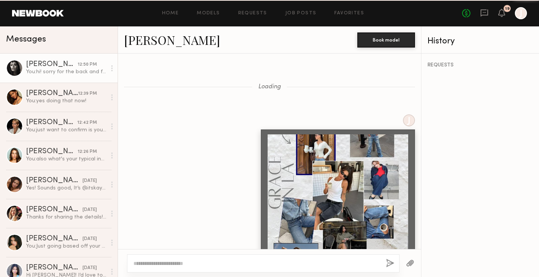
scroll to position [1113, 0]
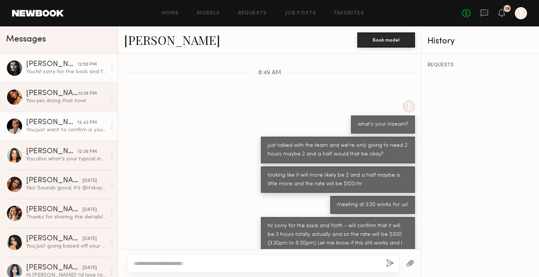
click at [53, 130] on div "You: just want to confirm is your waist size 24 inches typically for jeans?" at bounding box center [66, 129] width 80 height 7
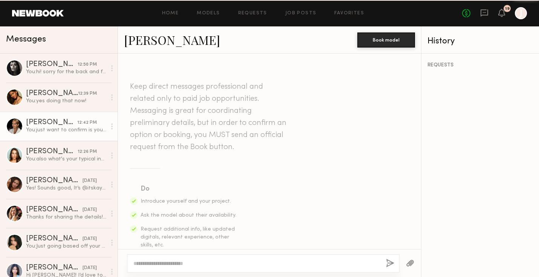
scroll to position [1258, 0]
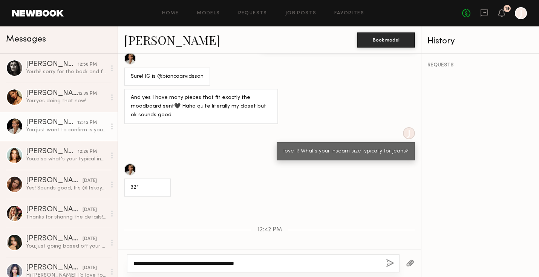
type textarea "**********"
click at [387, 263] on button "button" at bounding box center [390, 262] width 8 height 9
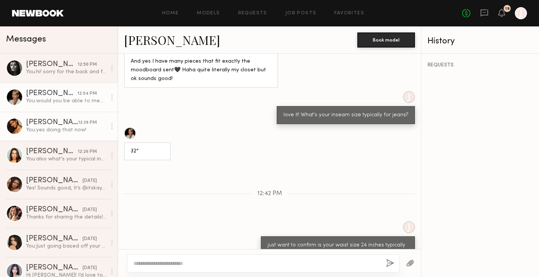
click at [38, 139] on link "Kiersten M. 12:39 PM You: yes doing that now!" at bounding box center [59, 126] width 118 height 29
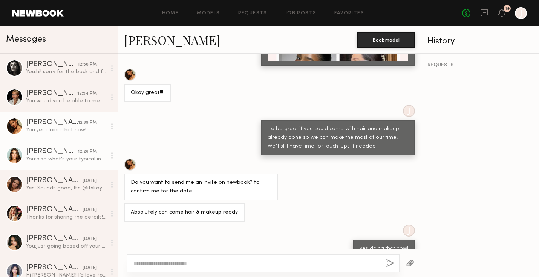
click at [79, 148] on div "12:26 PM" at bounding box center [87, 151] width 19 height 7
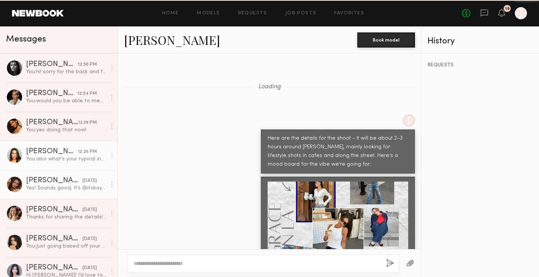
scroll to position [802, 0]
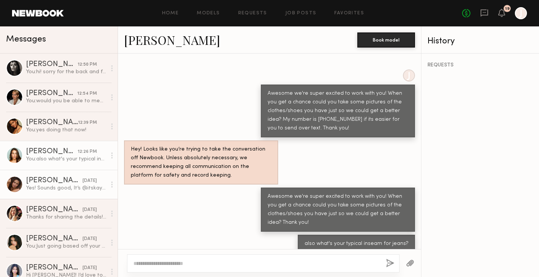
click at [85, 173] on link "Kayla B. yesterday Yes! Sounds good, It’s @itskayyylaa" at bounding box center [59, 184] width 118 height 29
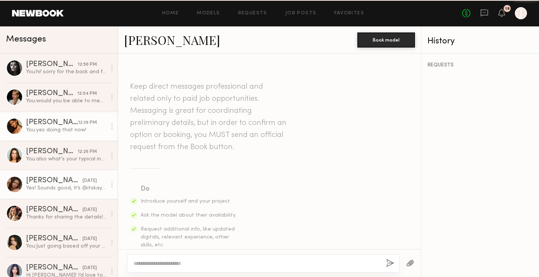
scroll to position [411, 0]
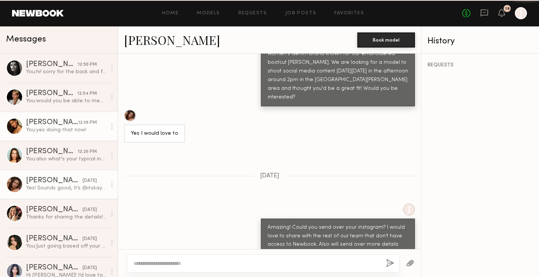
click at [77, 114] on link "Kiersten M. 12:39 PM You: yes doing that now!" at bounding box center [59, 126] width 118 height 29
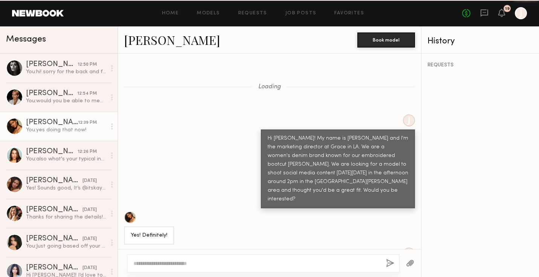
scroll to position [1614, 0]
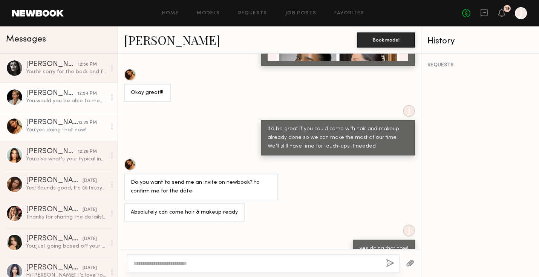
click at [86, 98] on div "You: would you be able to meet at 3:30pm in abbot kinney?" at bounding box center [66, 100] width 80 height 7
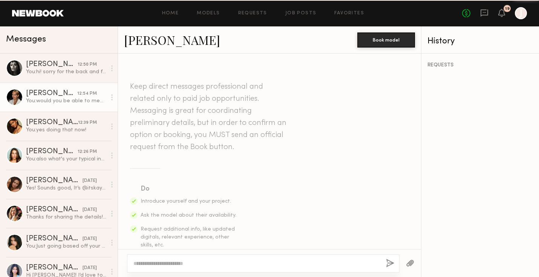
scroll to position [1294, 0]
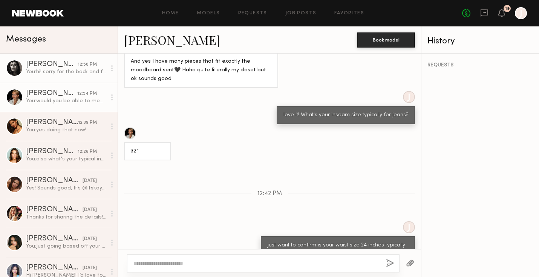
click at [72, 69] on div "You: hi! sorry for the back and forth - will confirm that it will be 3 hours to…" at bounding box center [66, 71] width 80 height 7
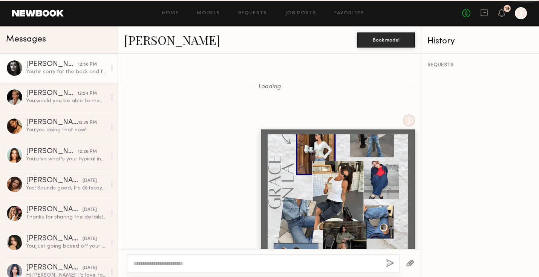
scroll to position [1113, 0]
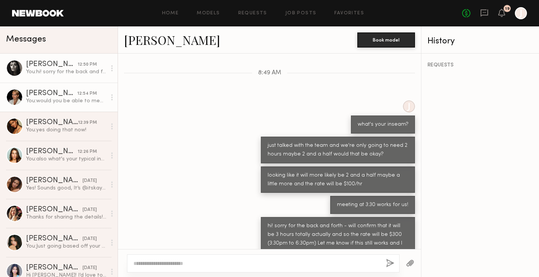
click at [67, 87] on link "Bianca A. 12:54 PM You: would you be able to meet at 3:30pm in abbot kinney?" at bounding box center [59, 97] width 118 height 29
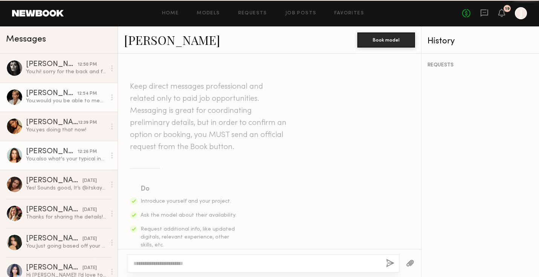
scroll to position [1294, 0]
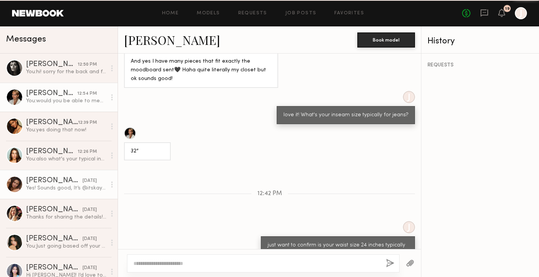
click at [58, 176] on link "Kayla B. yesterday Yes! Sounds good, It’s @itskayyylaa" at bounding box center [59, 184] width 118 height 29
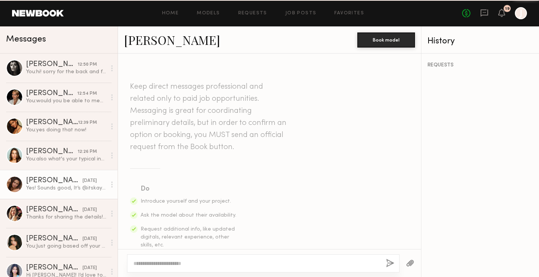
scroll to position [411, 0]
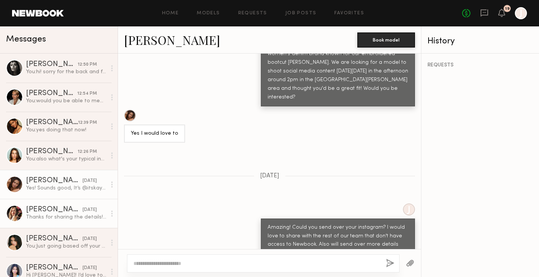
click at [46, 227] on link "Natalie S. yesterday Thanks for sharing the details! Since this is a shorter sh…" at bounding box center [59, 213] width 118 height 29
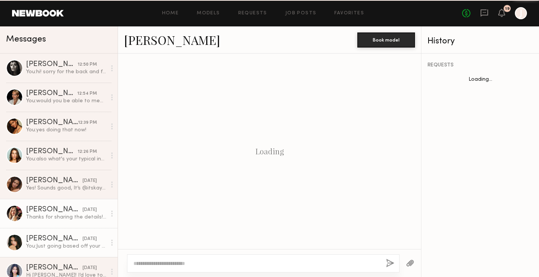
scroll to position [639, 0]
click at [43, 246] on div "You: Just going based off your profile $100/hr. The shoot will be around 2-3 ho…" at bounding box center [66, 245] width 80 height 7
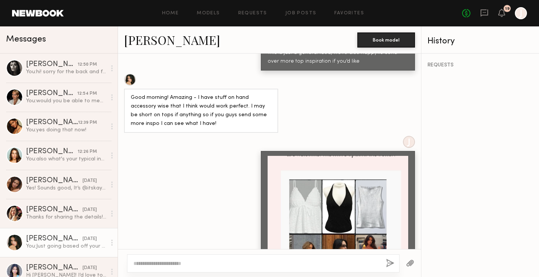
scroll to position [1197, 0]
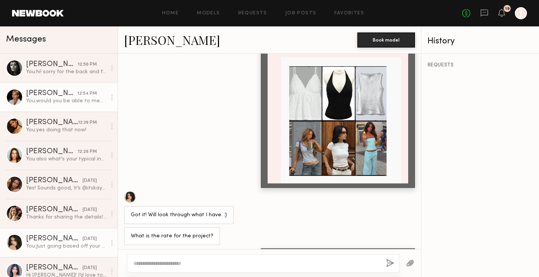
click at [60, 98] on div "You: would you be able to meet at 3:30pm in abbot kinney?" at bounding box center [66, 100] width 80 height 7
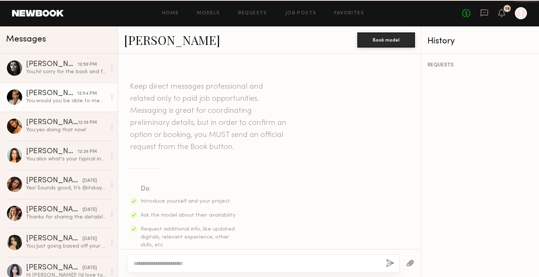
scroll to position [1294, 0]
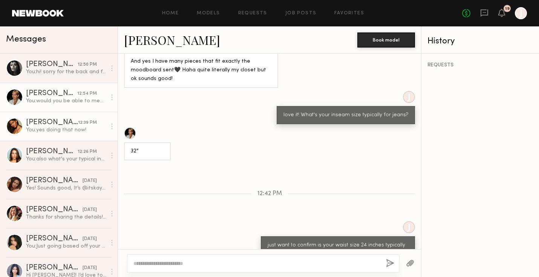
click at [67, 125] on div "Kiersten M." at bounding box center [52, 123] width 52 height 8
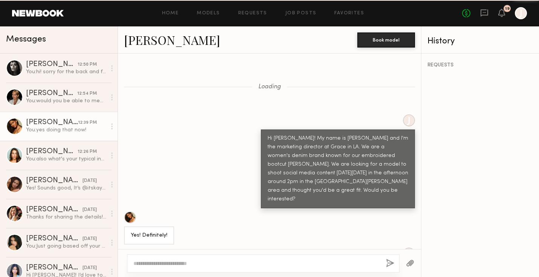
scroll to position [1614, 0]
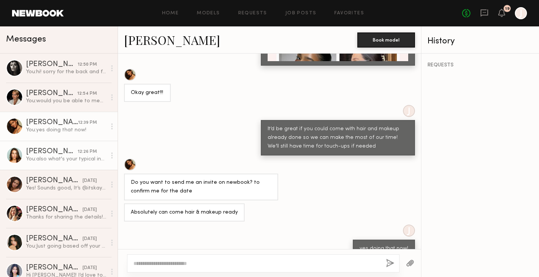
click at [82, 165] on link "Shelby M. 12:26 PM You: also what's your typical inseam for jeans?" at bounding box center [59, 155] width 118 height 29
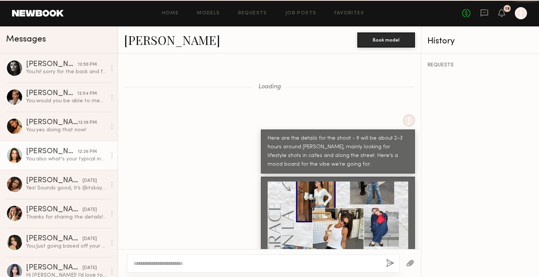
scroll to position [802, 0]
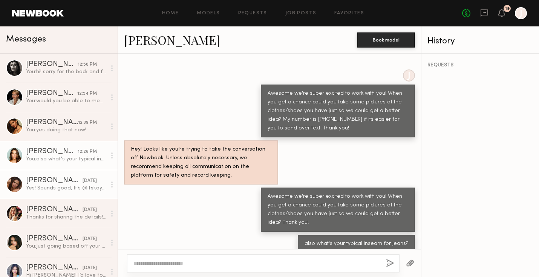
click at [75, 183] on div "Kayla B." at bounding box center [54, 181] width 57 height 8
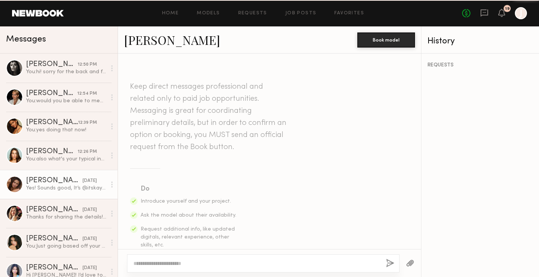
scroll to position [411, 0]
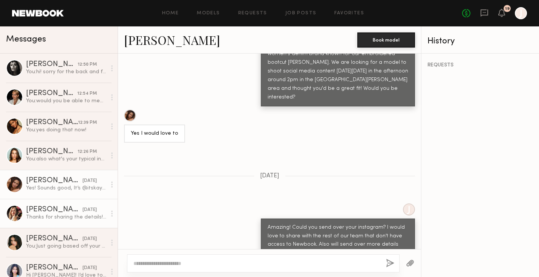
click at [80, 216] on div "Thanks for sharing the details! Since this is a shorter shoot, I typically adju…" at bounding box center [66, 216] width 80 height 7
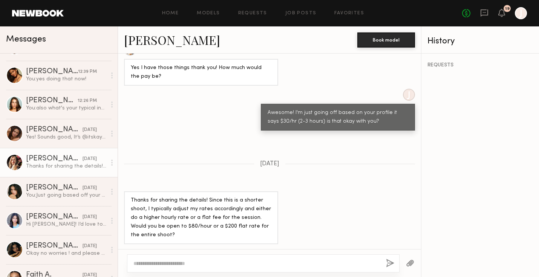
scroll to position [60, 0]
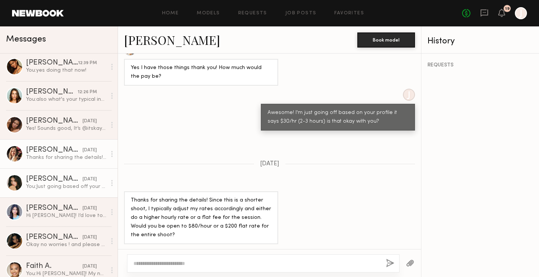
click at [52, 185] on div "You: Just going based off your profile $100/hr. The shoot will be around 2-3 ho…" at bounding box center [66, 186] width 80 height 7
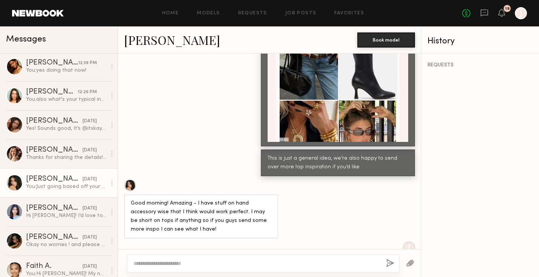
scroll to position [1197, 0]
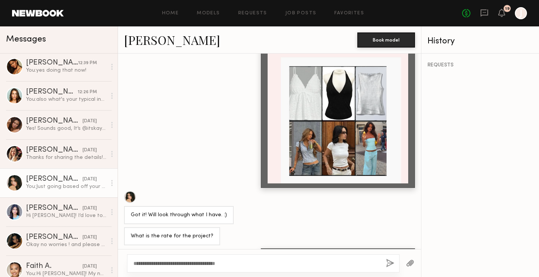
drag, startPoint x: 241, startPoint y: 264, endPoint x: 152, endPoint y: 264, distance: 89.3
click at [152, 264] on textarea "**********" at bounding box center [256, 263] width 246 height 8
type textarea "**********"
click at [393, 263] on button "button" at bounding box center [390, 262] width 8 height 9
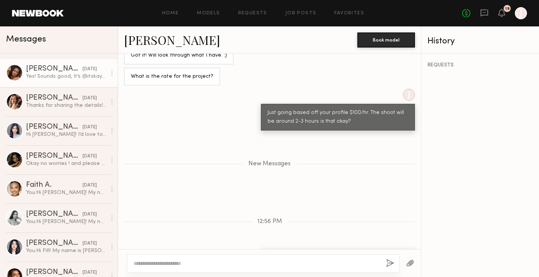
scroll to position [142, 0]
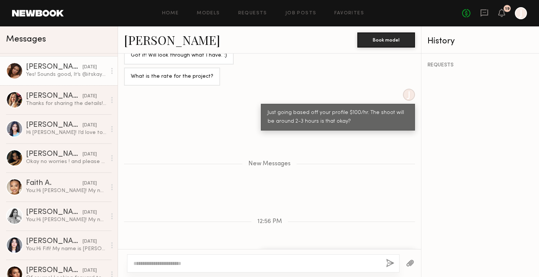
click at [55, 201] on link "Lena R. 08/12/2025 You: Hi Lena! My name is Jason and I'm the marketing directo…" at bounding box center [59, 215] width 118 height 29
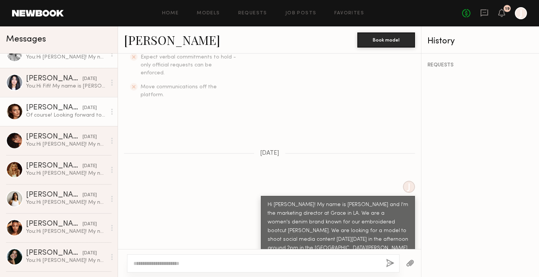
scroll to position [310, 0]
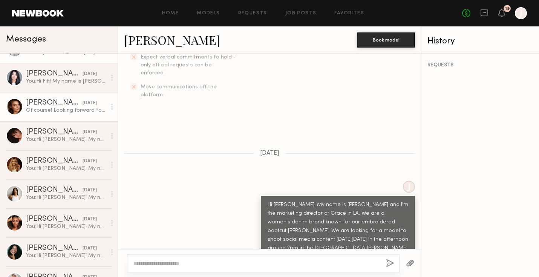
click at [69, 105] on div "Oleksandra K." at bounding box center [54, 103] width 57 height 8
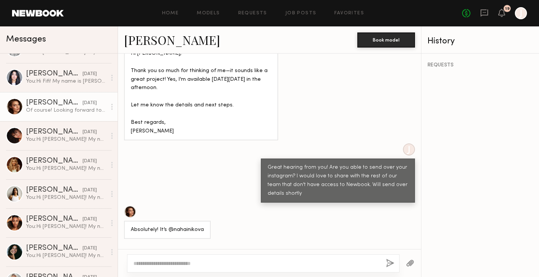
scroll to position [500, 0]
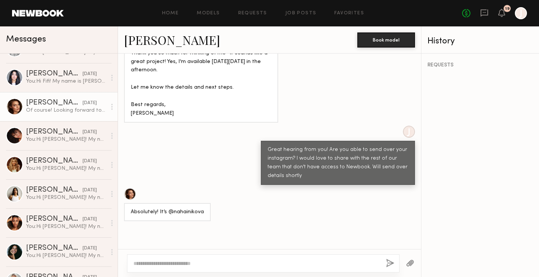
click at [129, 188] on div at bounding box center [130, 194] width 12 height 12
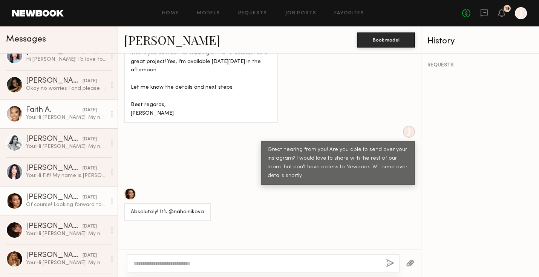
scroll to position [209, 0]
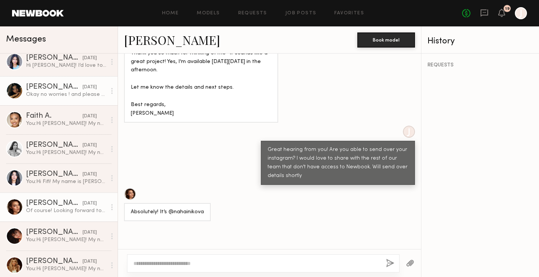
click at [71, 87] on div "Lauren S." at bounding box center [54, 87] width 57 height 8
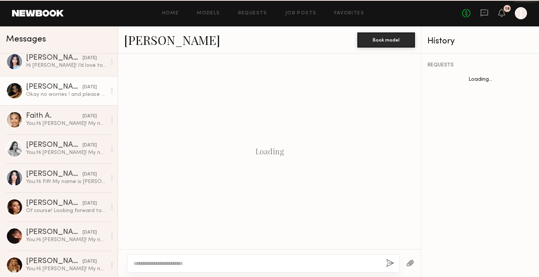
scroll to position [362, 0]
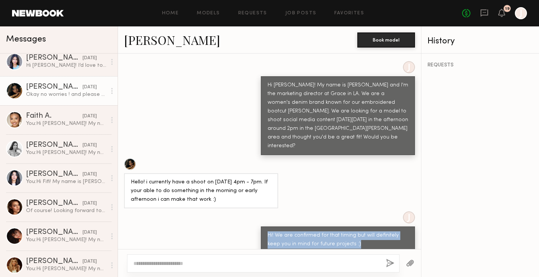
drag, startPoint x: 347, startPoint y: 217, endPoint x: 254, endPoint y: 202, distance: 94.3
click at [254, 211] on div "J Hi! We are confirmed for that timing but will definitely keep you in mind for…" at bounding box center [269, 232] width 303 height 42
copy div "Hi! We are confirmed for that timing but will definitely keep you in mind for f…"
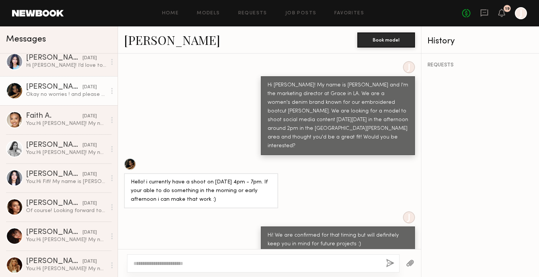
click at [231, 211] on div "J Hi! We are confirmed for that timing but will definitely keep you in mind for…" at bounding box center [269, 232] width 303 height 42
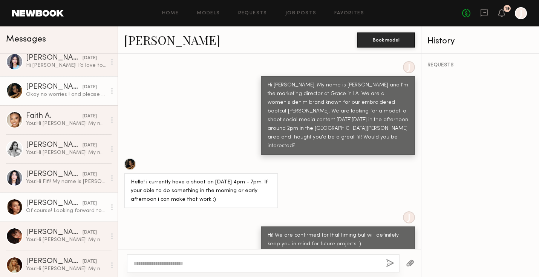
click at [83, 203] on div "08/12/2025" at bounding box center [90, 203] width 14 height 7
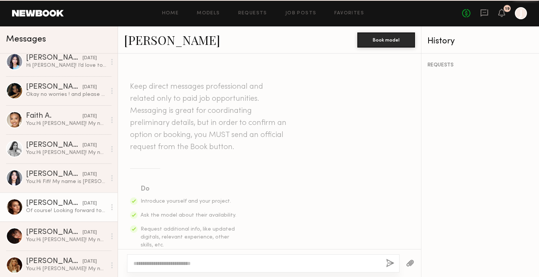
scroll to position [1166, 0]
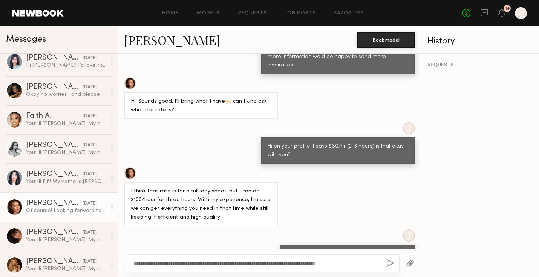
click at [141, 263] on textarea "**********" at bounding box center [256, 263] width 246 height 8
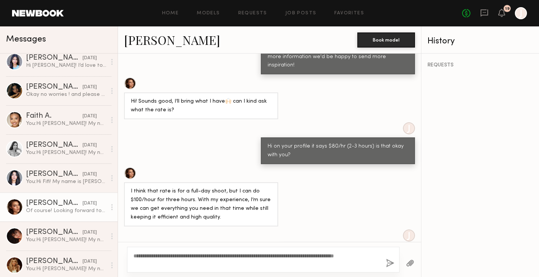
type textarea "**********"
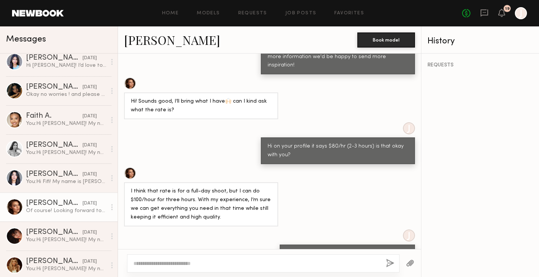
click at [196, 229] on div "J Ok let me confirm with team and get back to you" at bounding box center [269, 245] width 303 height 33
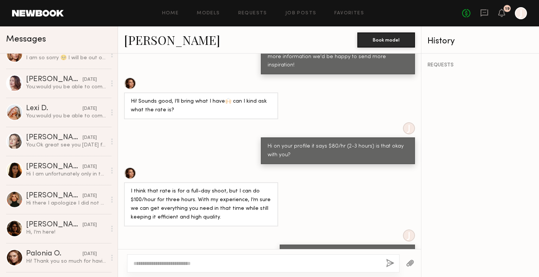
scroll to position [565, 0]
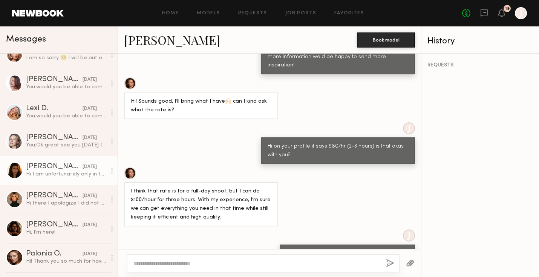
click at [67, 160] on link "Taylor Q. 08/21/2024 Hi I am unfortunately only in town Thursday and Friday. I …" at bounding box center [59, 170] width 118 height 29
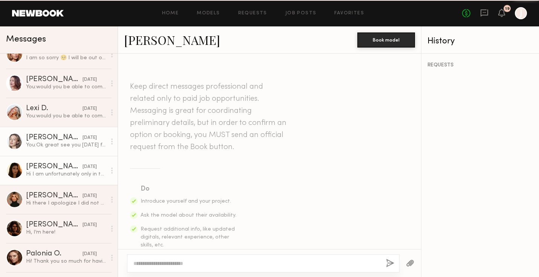
scroll to position [610, 0]
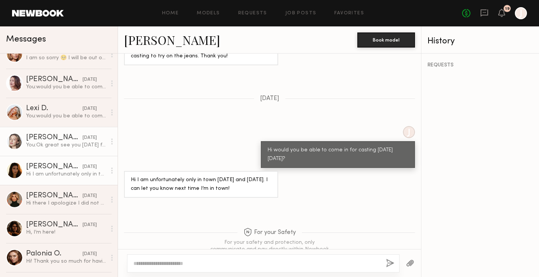
click at [70, 141] on div "You: Ok great see you Monday for casting" at bounding box center [66, 144] width 80 height 7
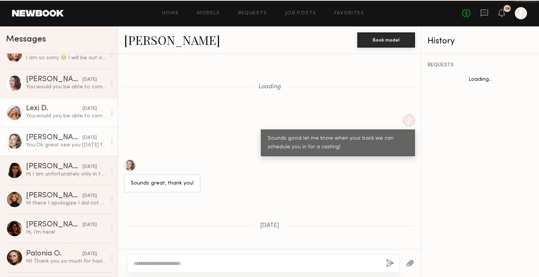
scroll to position [524, 0]
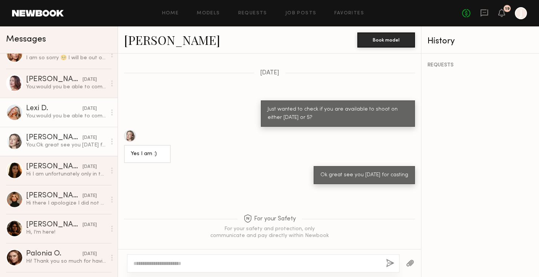
click at [71, 122] on link "Lexi D. 09/24/2024 You: would you be able to come to casting tomorrow 9/25 at o…" at bounding box center [59, 112] width 118 height 29
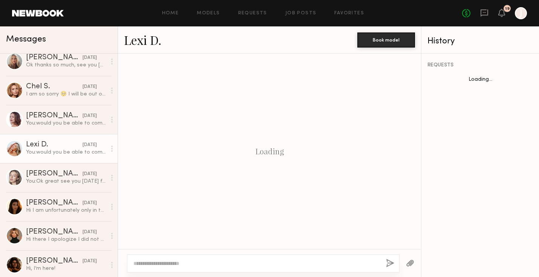
scroll to position [527, 0]
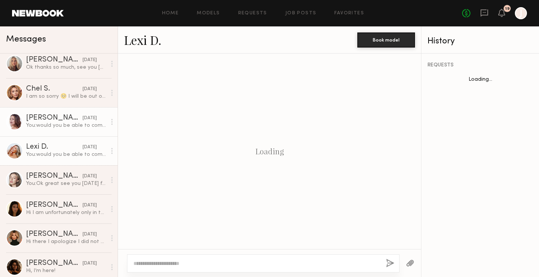
click at [70, 125] on div "You: would you be able to come to casting tomorrow 9/25 at our office between 1…" at bounding box center [66, 125] width 80 height 7
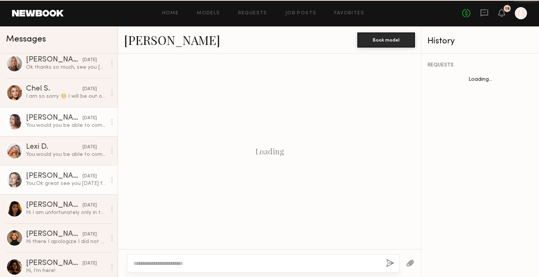
scroll to position [324, 0]
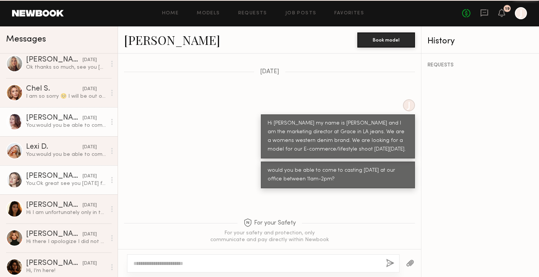
click at [57, 175] on div "Logan R." at bounding box center [54, 176] width 57 height 8
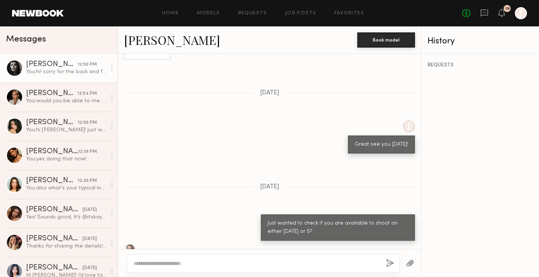
click at [61, 69] on div "You: hi! sorry for the back and forth - will confirm that it will be 3 hours to…" at bounding box center [66, 71] width 80 height 7
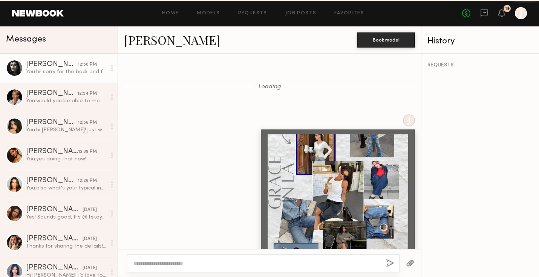
scroll to position [1113, 0]
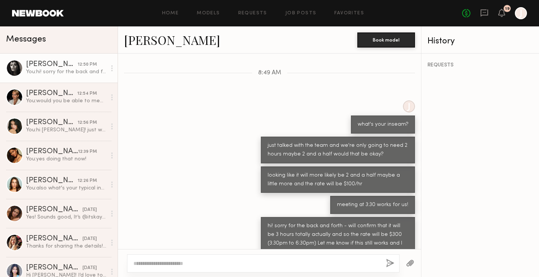
click at [270, 170] on div "looking like it will more likely be 2 and a half maybe a little more and the ra…" at bounding box center [338, 179] width 154 height 27
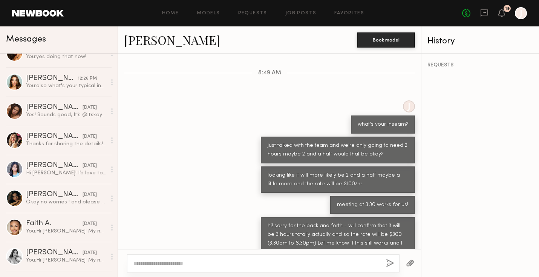
scroll to position [0, 0]
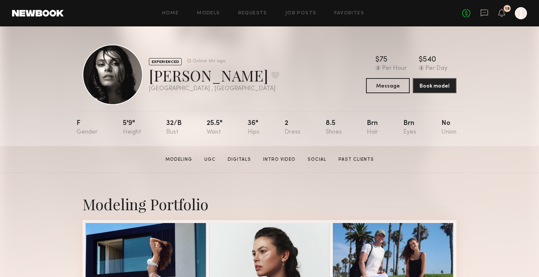
click at [287, 43] on nb-model-profile-header "EXPERIENCED Online 4hr ago Nikola S. Favorite Los Angeles , CA Online 4hr ago $…" at bounding box center [269, 65] width 386 height 78
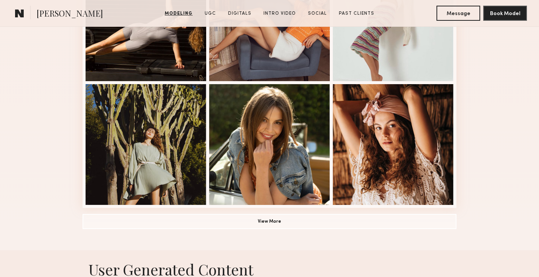
scroll to position [510, 0]
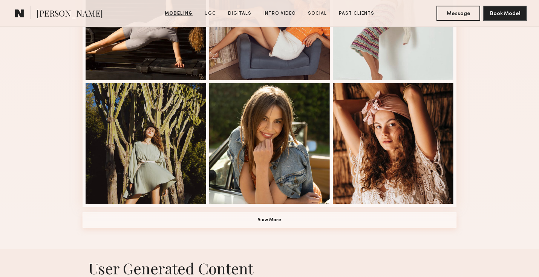
click at [231, 220] on button "View More" at bounding box center [270, 219] width 374 height 15
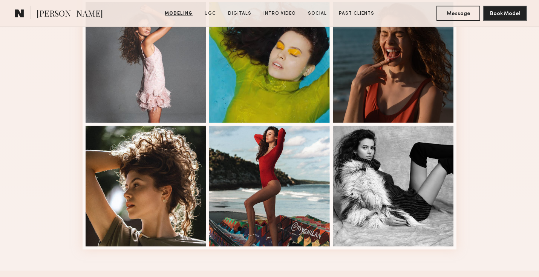
scroll to position [984, 0]
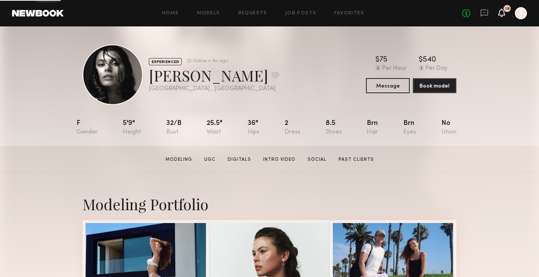
click at [504, 15] on icon at bounding box center [501, 13] width 7 height 8
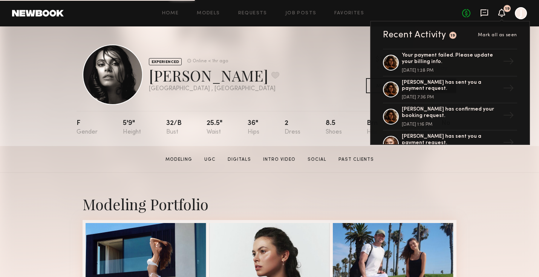
click at [485, 16] on icon at bounding box center [484, 13] width 8 height 8
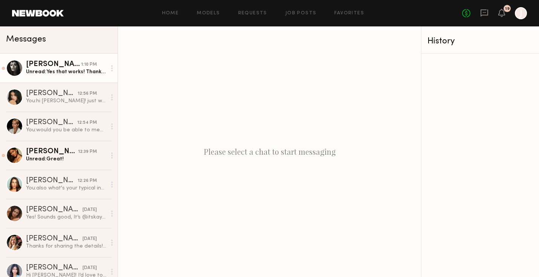
click at [89, 76] on link "[PERSON_NAME] 1:10 PM Unread: Yes that works! Thank you!" at bounding box center [59, 67] width 118 height 29
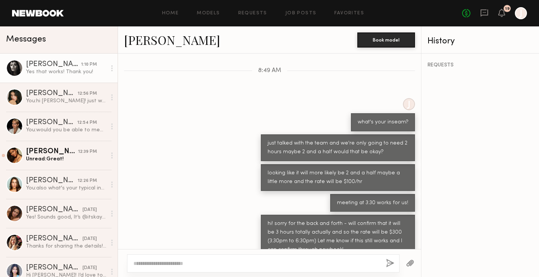
scroll to position [234, 0]
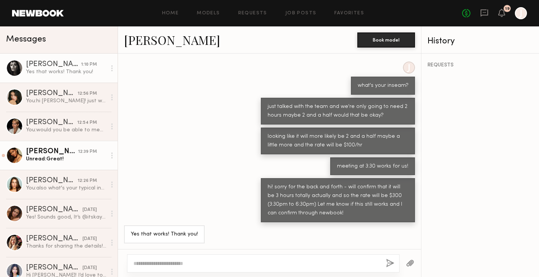
click at [75, 153] on div "[PERSON_NAME]" at bounding box center [52, 152] width 52 height 8
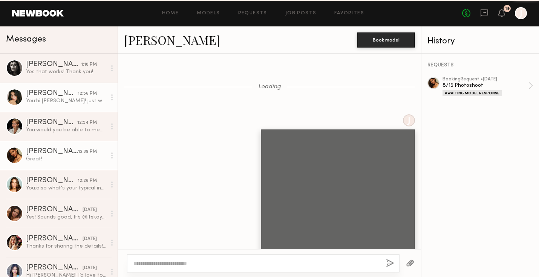
scroll to position [444, 0]
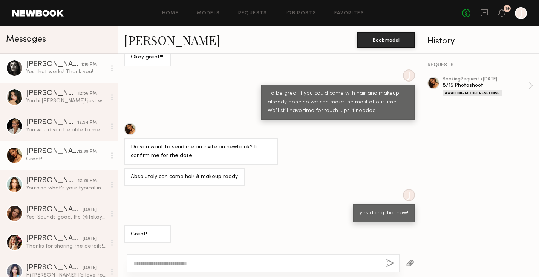
click at [56, 68] on div "[PERSON_NAME]" at bounding box center [53, 65] width 55 height 8
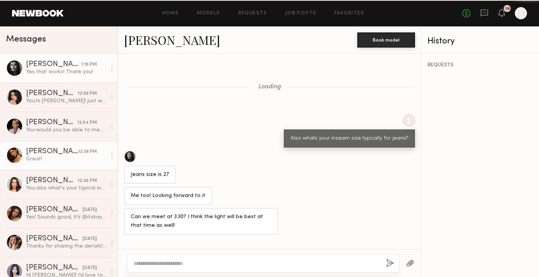
scroll to position [234, 0]
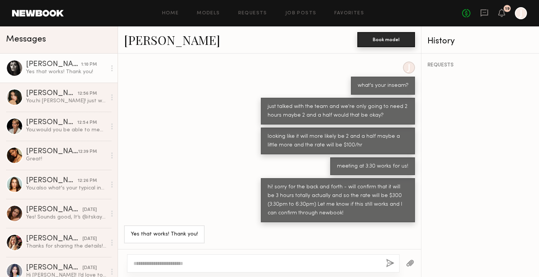
click at [363, 36] on button "Book model" at bounding box center [386, 39] width 58 height 15
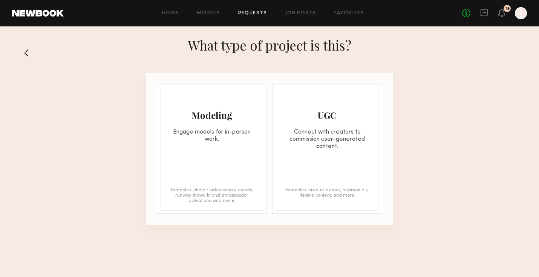
click at [225, 136] on div "Engage models for in-person work." at bounding box center [212, 135] width 102 height 14
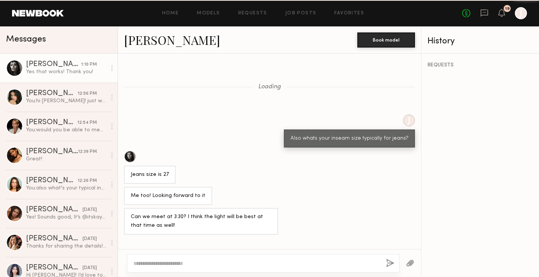
scroll to position [234, 0]
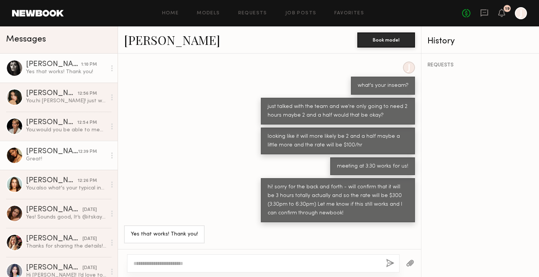
click at [93, 144] on link "[PERSON_NAME] 12:39 PM Great!" at bounding box center [59, 155] width 118 height 29
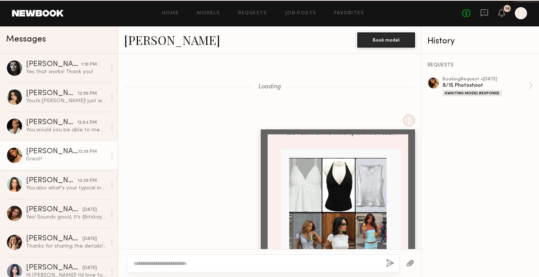
scroll to position [444, 0]
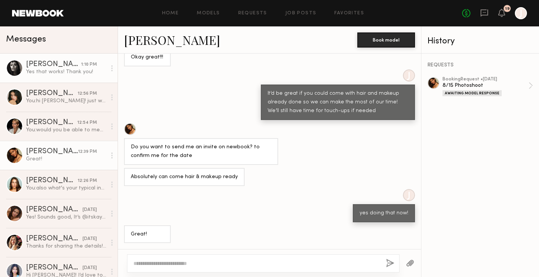
click at [85, 73] on div "Yes that works! Thank you!" at bounding box center [66, 71] width 80 height 7
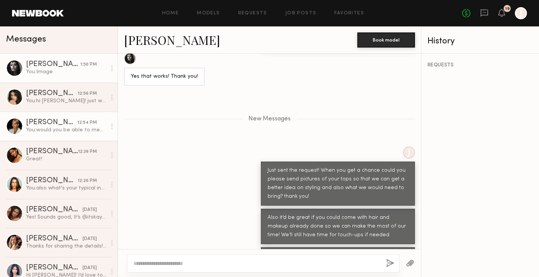
scroll to position [559, 0]
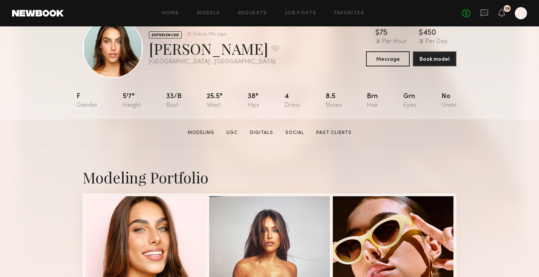
scroll to position [27, 0]
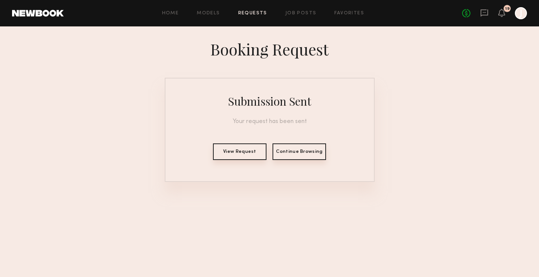
click at [250, 147] on button "View Request" at bounding box center [239, 151] width 53 height 17
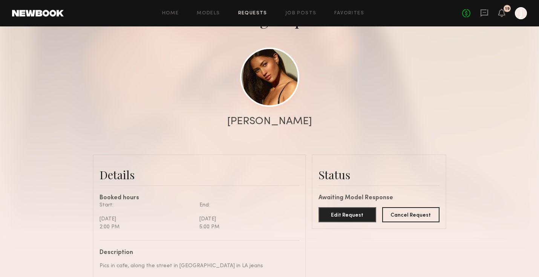
scroll to position [118, 0]
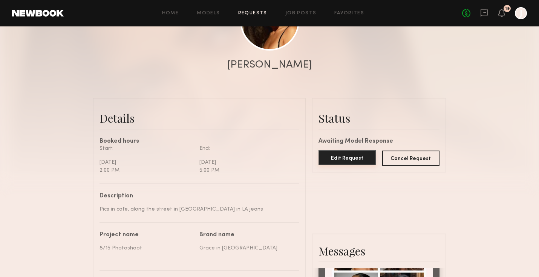
click at [330, 159] on button "Edit Request" at bounding box center [347, 157] width 58 height 15
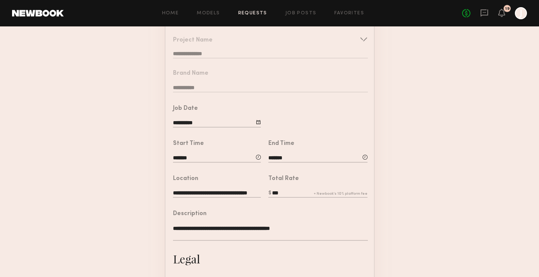
scroll to position [107, 0]
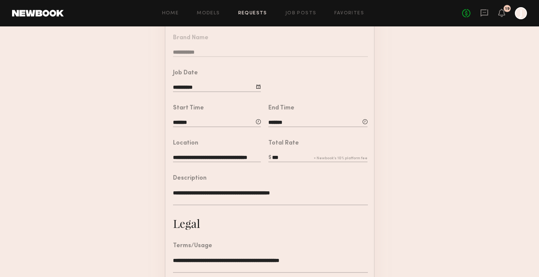
click at [236, 156] on input "**********" at bounding box center [217, 158] width 88 height 8
click at [228, 208] on div "**********" at bounding box center [270, 201] width 194 height 24
click at [217, 192] on textarea "**********" at bounding box center [270, 197] width 194 height 16
click at [179, 191] on textarea "**********" at bounding box center [270, 197] width 194 height 16
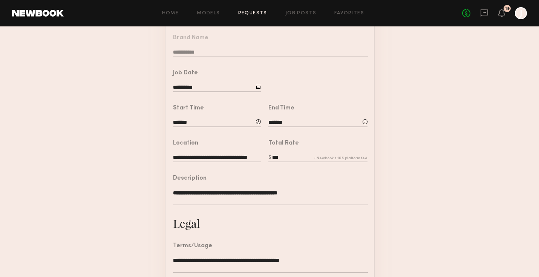
click at [312, 194] on textarea "**********" at bounding box center [270, 197] width 194 height 16
click at [252, 190] on textarea "**********" at bounding box center [270, 197] width 194 height 16
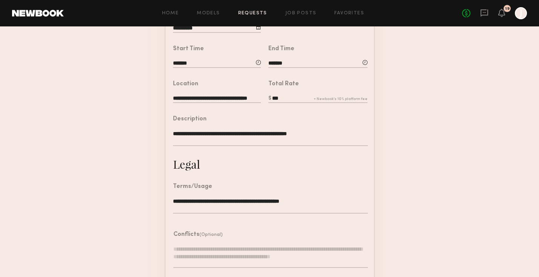
type textarea "**********"
click at [313, 199] on textarea "**********" at bounding box center [270, 205] width 194 height 16
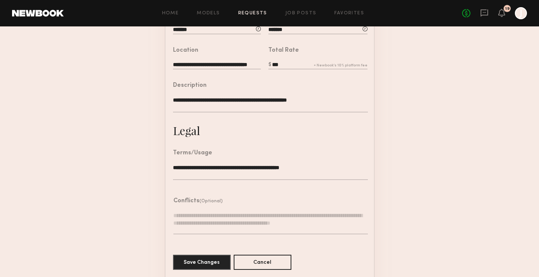
scroll to position [200, 0]
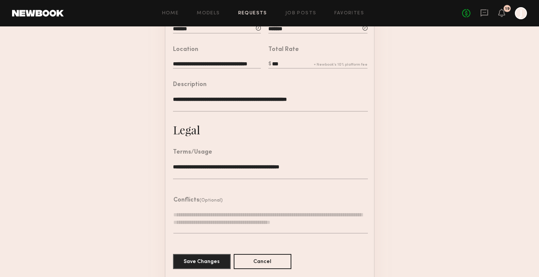
click at [319, 197] on div "Conflicts (Optional)" at bounding box center [270, 200] width 194 height 6
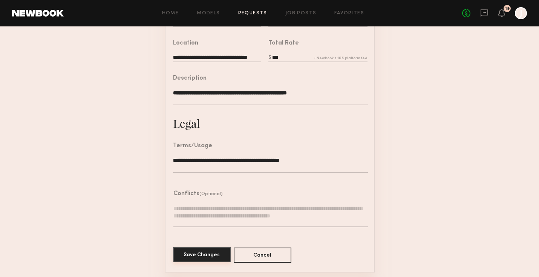
click at [192, 254] on button "Save Changes" at bounding box center [202, 254] width 58 height 15
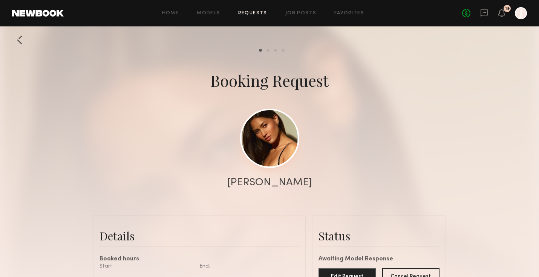
click at [278, 147] on link at bounding box center [269, 138] width 59 height 59
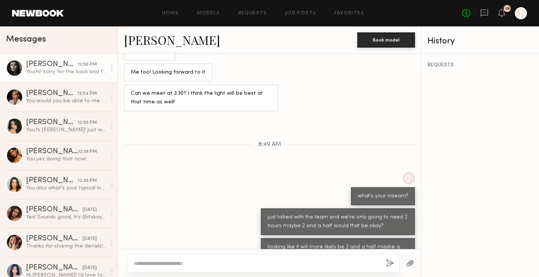
scroll to position [1134, 0]
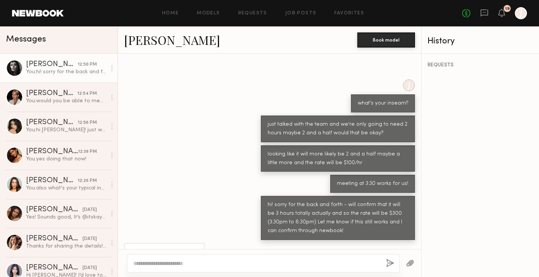
click at [160, 266] on textarea at bounding box center [256, 263] width 246 height 8
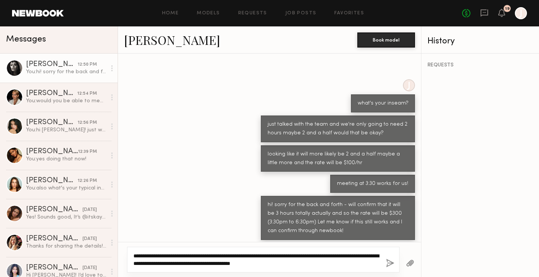
type textarea "**********"
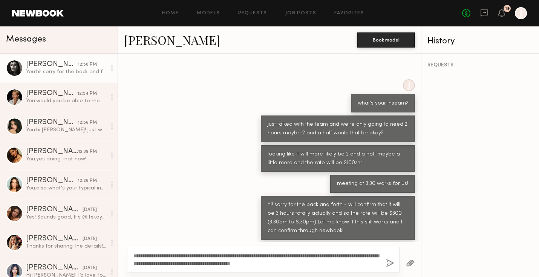
click at [387, 260] on button "button" at bounding box center [390, 262] width 8 height 9
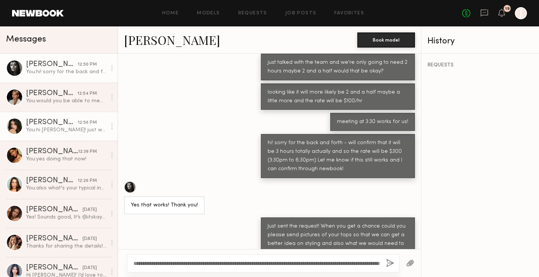
click at [51, 126] on div "Lilah F. 12:56 PM You: hi lilah! just wanted to follow up are you still interes…" at bounding box center [66, 126] width 80 height 15
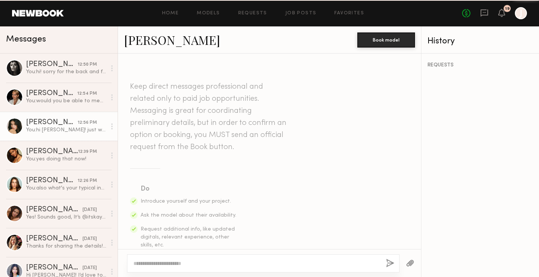
scroll to position [1299, 0]
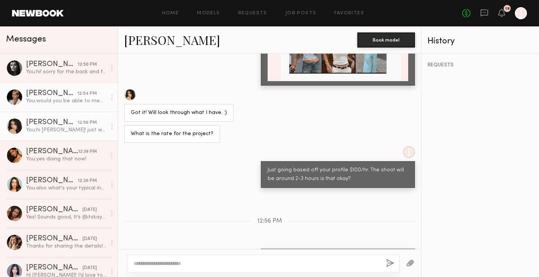
click at [63, 85] on link "Bianca A. 12:54 PM You: would you be able to meet at 3:30pm in abbot kinney?" at bounding box center [59, 97] width 118 height 29
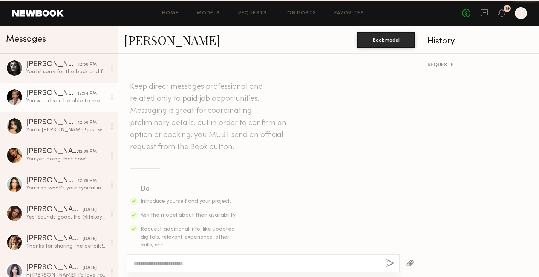
scroll to position [1294, 0]
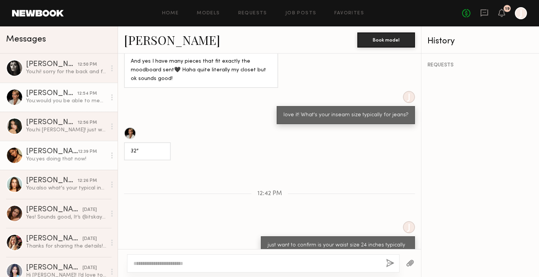
click at [64, 159] on div "You: yes doing that now!" at bounding box center [66, 158] width 80 height 7
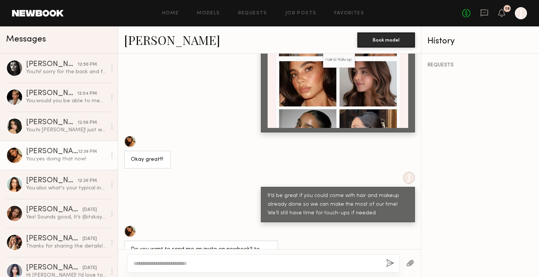
scroll to position [1547, 0]
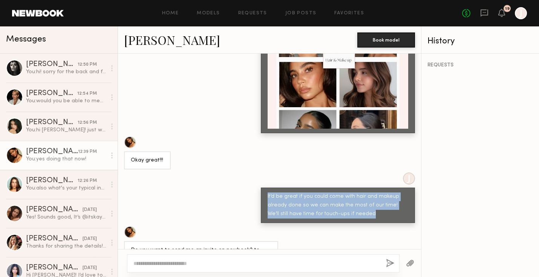
drag, startPoint x: 367, startPoint y: 183, endPoint x: 265, endPoint y: 153, distance: 106.5
click at [265, 187] on div "It’d be great if you could come with hair and makeup already done so we can mak…" at bounding box center [338, 204] width 154 height 35
copy div "It’d be great if you could come with hair and makeup already done so we can mak…"
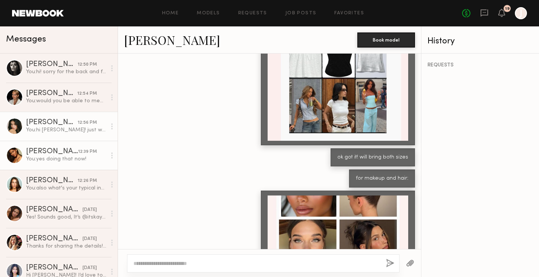
scroll to position [1340, 0]
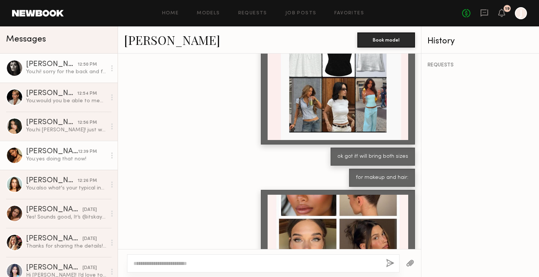
click at [59, 75] on link "Nikola S. 12:50 PM You: hi! sorry for the back and forth - will confirm that it…" at bounding box center [59, 67] width 118 height 29
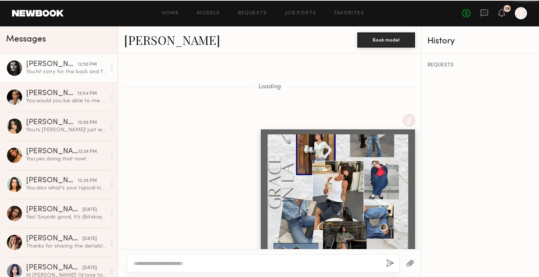
scroll to position [1195, 0]
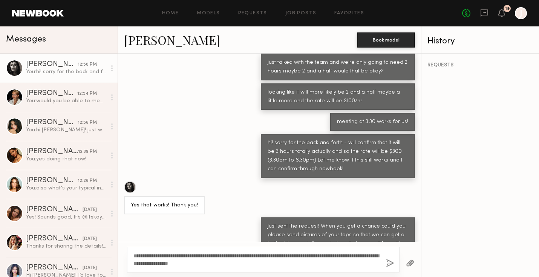
click at [134, 253] on textarea "**********" at bounding box center [256, 259] width 246 height 15
click at [367, 261] on textarea "**********" at bounding box center [256, 259] width 246 height 15
type textarea "**********"
click at [389, 263] on button "button" at bounding box center [390, 262] width 8 height 9
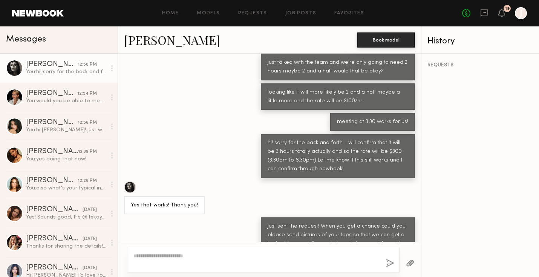
scroll to position [1249, 0]
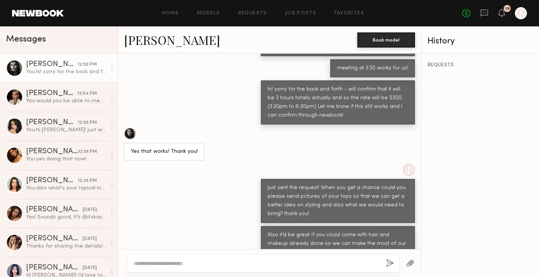
click at [407, 264] on button "button" at bounding box center [410, 262] width 8 height 9
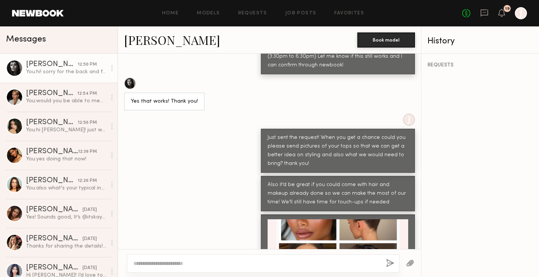
scroll to position [1402, 0]
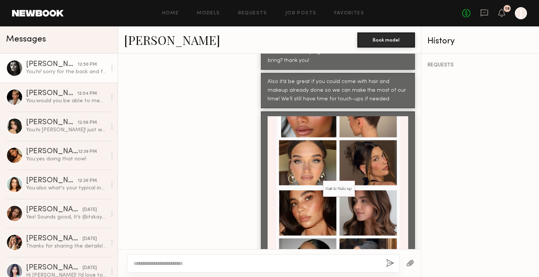
click at [412, 262] on button "button" at bounding box center [410, 262] width 8 height 9
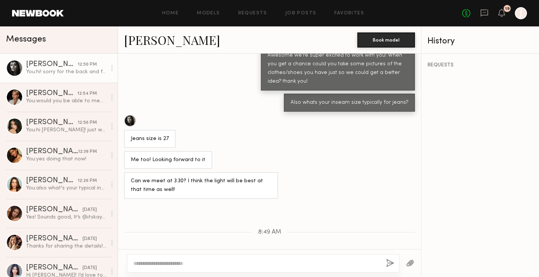
scroll to position [953, 0]
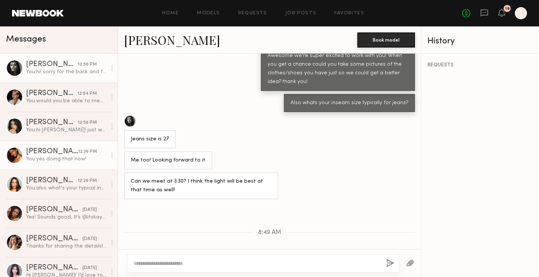
click at [52, 150] on div "[PERSON_NAME]" at bounding box center [52, 152] width 52 height 8
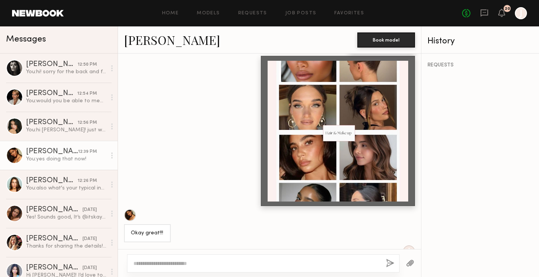
scroll to position [1614, 0]
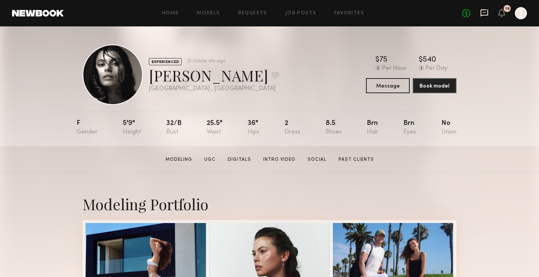
click at [481, 12] on icon at bounding box center [484, 13] width 8 height 8
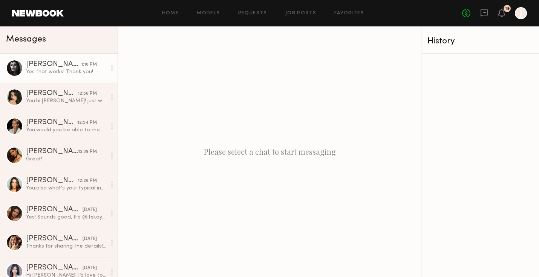
click at [66, 71] on div "Yes that works! Thank you!" at bounding box center [66, 71] width 80 height 7
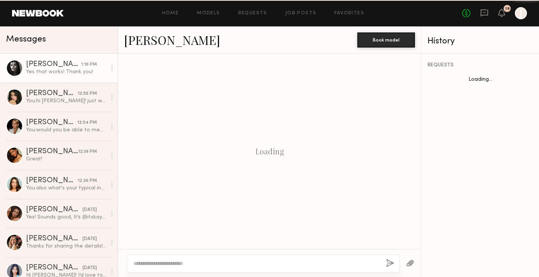
scroll to position [234, 0]
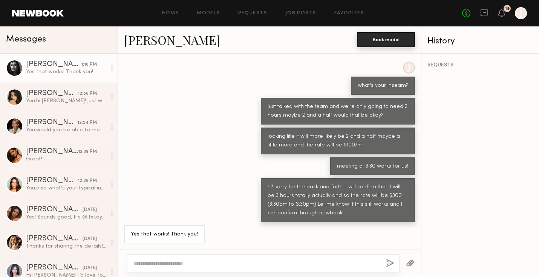
click at [390, 35] on button "Book model" at bounding box center [386, 39] width 58 height 15
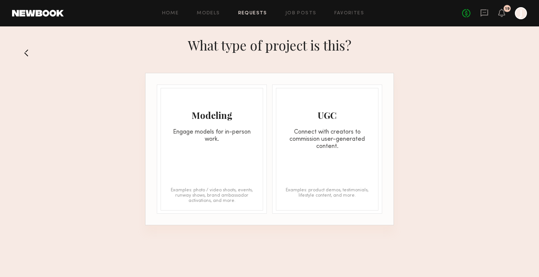
click at [188, 153] on div "Modeling Engage models for in-person work. Examples: photo / video shoots, even…" at bounding box center [211, 149] width 102 height 122
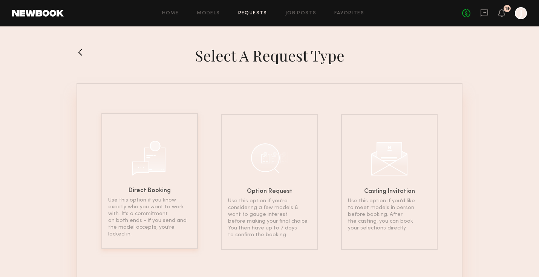
click at [165, 186] on div "Direct Booking Use this option if you know exactly who you want to work with. I…" at bounding box center [149, 181] width 96 height 136
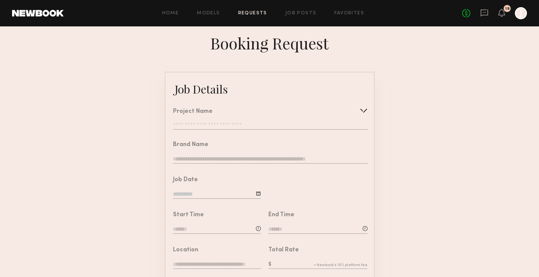
click at [242, 123] on input "text" at bounding box center [270, 126] width 194 height 8
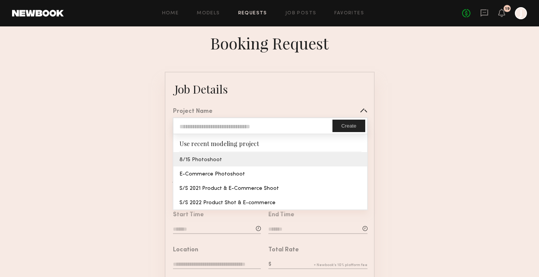
type input "**********"
type textarea "**********"
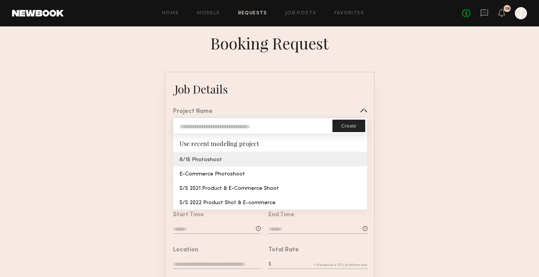
type textarea "**********"
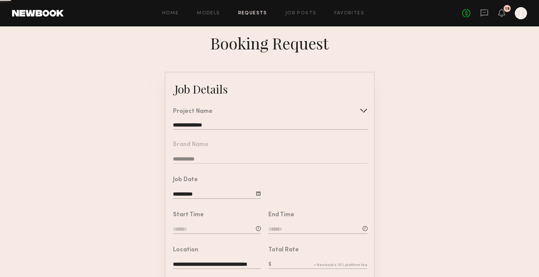
click at [215, 156] on common-border "**********" at bounding box center [270, 282] width 210 height 420
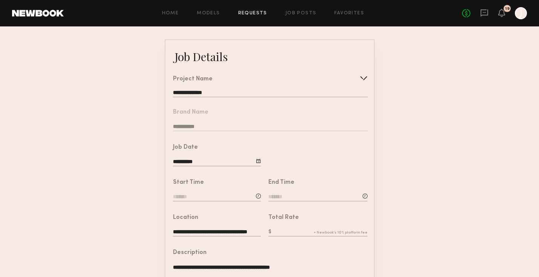
scroll to position [41, 0]
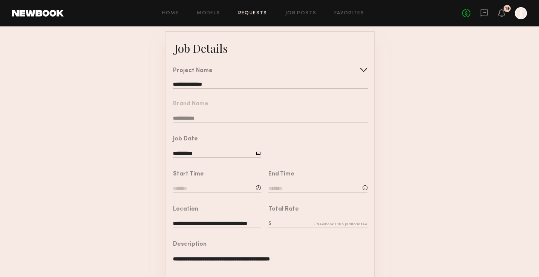
click at [200, 186] on input at bounding box center [217, 189] width 88 height 8
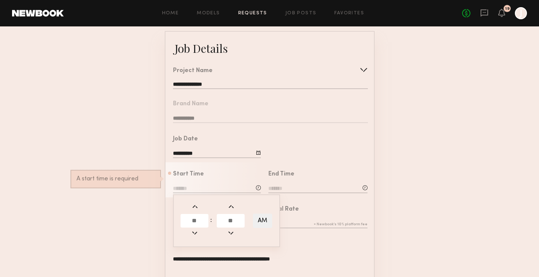
click at [195, 222] on input "text" at bounding box center [194, 221] width 28 height 14
type input "*"
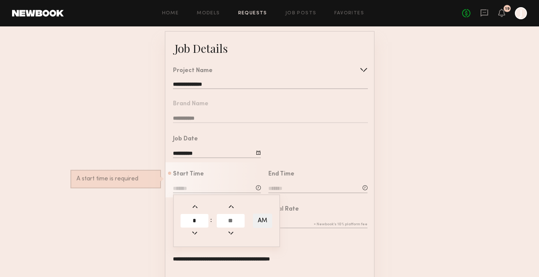
click at [232, 221] on input "text" at bounding box center [231, 221] width 28 height 14
type input "**"
type input "*******"
type input "**"
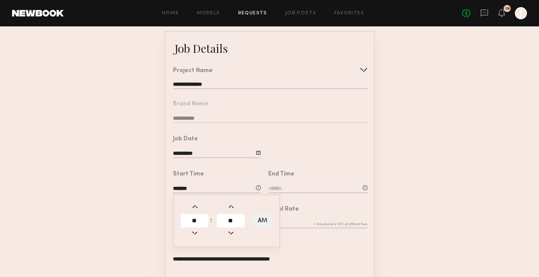
click at [260, 217] on button "AM" at bounding box center [262, 220] width 19 height 14
type input "*******"
click at [293, 217] on div "Total Rate" at bounding box center [317, 217] width 99 height 23
click at [279, 191] on input at bounding box center [317, 189] width 99 height 8
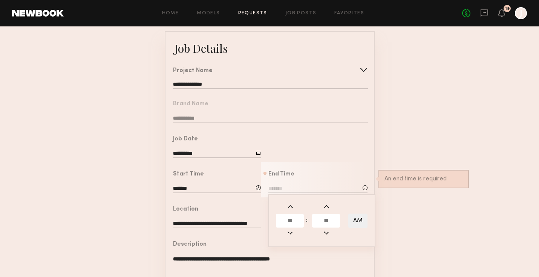
click at [290, 218] on input "text" at bounding box center [290, 221] width 28 height 14
type input "*"
click at [321, 222] on input "text" at bounding box center [326, 221] width 28 height 14
type input "**"
type input "*******"
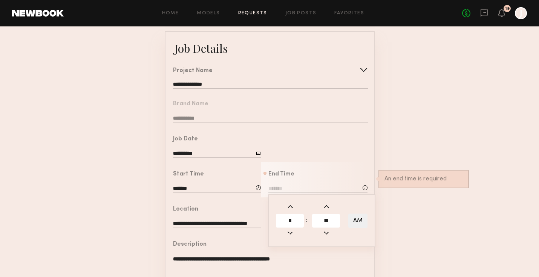
type input "**"
click at [353, 218] on button "AM" at bounding box center [357, 220] width 19 height 14
type input "*******"
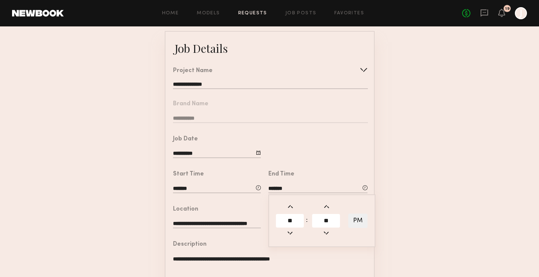
click at [403, 212] on form "**********" at bounding box center [269, 241] width 539 height 420
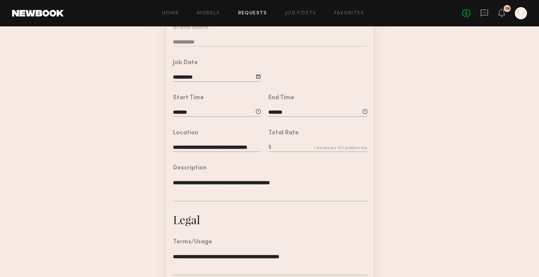
scroll to position [122, 0]
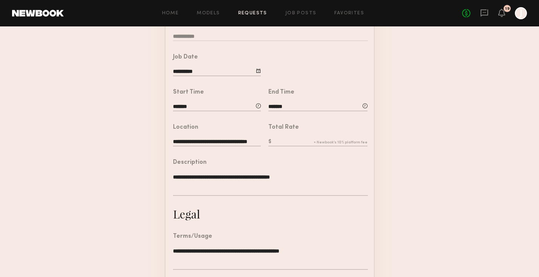
click at [287, 141] on input "text" at bounding box center [317, 142] width 99 height 8
type input "***"
click at [422, 187] on form "**********" at bounding box center [269, 159] width 539 height 420
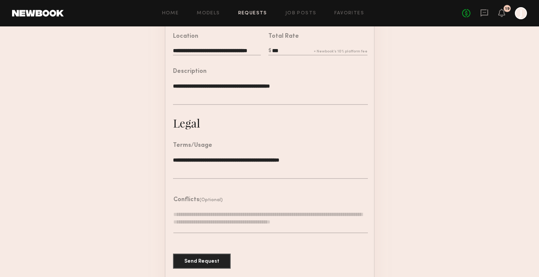
scroll to position [214, 0]
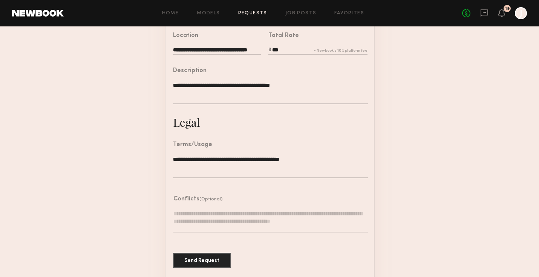
click at [178, 82] on textarea "**********" at bounding box center [270, 92] width 194 height 23
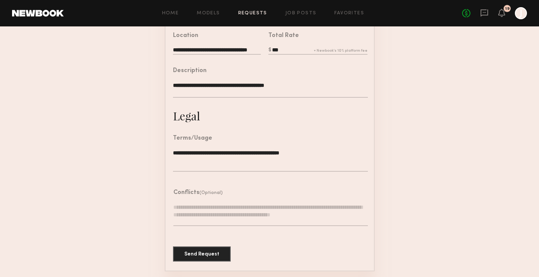
scroll to position [213, 0]
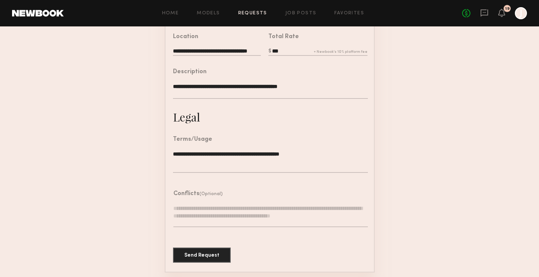
click at [212, 86] on textarea "**********" at bounding box center [270, 91] width 194 height 16
type textarea "**********"
click at [161, 134] on form "**********" at bounding box center [269, 65] width 539 height 413
click at [206, 255] on button "Send Request" at bounding box center [202, 254] width 58 height 15
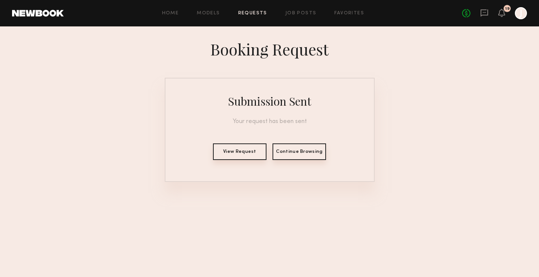
click at [252, 12] on link "Requests" at bounding box center [252, 13] width 29 height 5
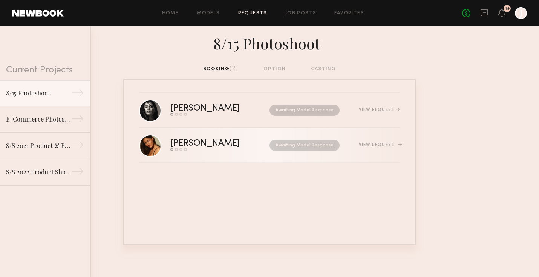
click at [217, 147] on div "[PERSON_NAME]" at bounding box center [212, 143] width 84 height 9
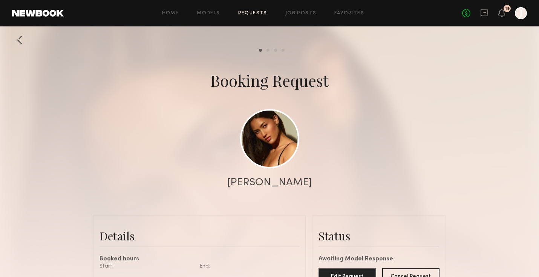
scroll to position [170, 0]
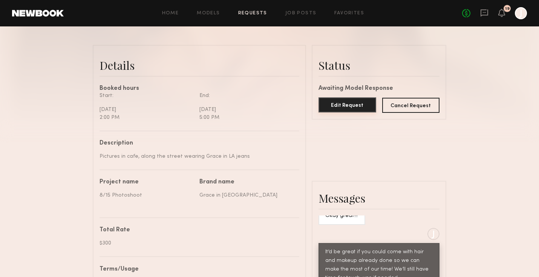
click at [339, 104] on button "Edit Request" at bounding box center [347, 104] width 58 height 15
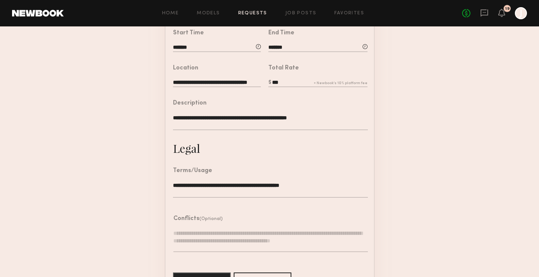
scroll to position [206, 0]
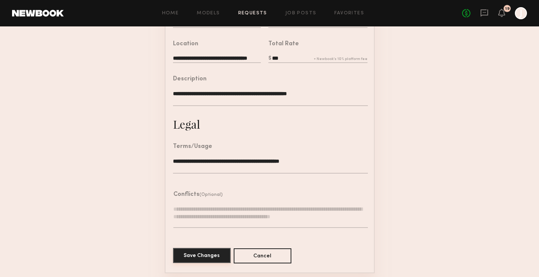
click at [213, 249] on button "Save Changes" at bounding box center [202, 255] width 58 height 15
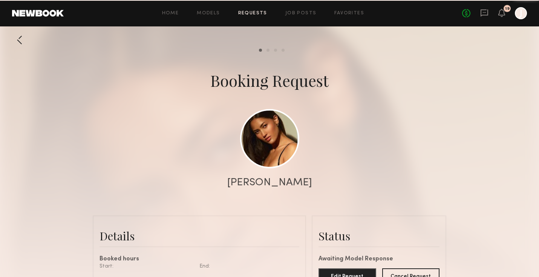
scroll to position [381, 0]
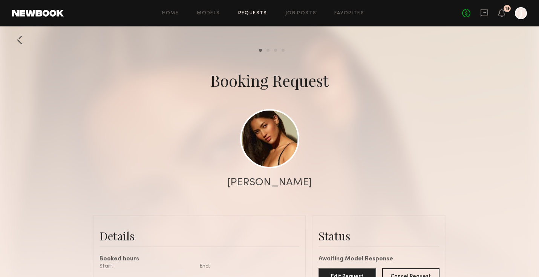
click at [255, 14] on link "Requests" at bounding box center [252, 13] width 29 height 5
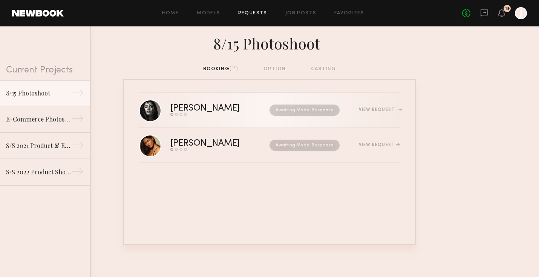
click at [183, 110] on div "[PERSON_NAME]" at bounding box center [212, 108] width 84 height 9
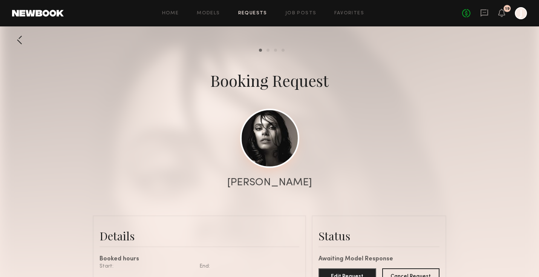
scroll to position [428, 0]
click at [269, 186] on div "[PERSON_NAME]" at bounding box center [269, 182] width 85 height 11
click at [271, 140] on link at bounding box center [269, 138] width 59 height 59
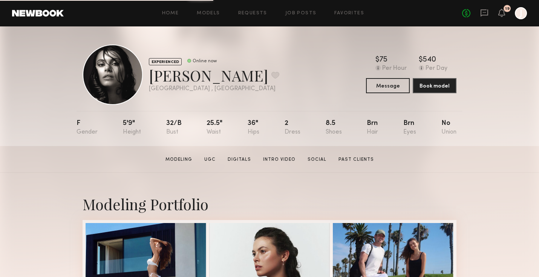
click at [252, 10] on div "Home Models Requests Job Posts Favorites Sign Out No fees up to $5,000 19 J" at bounding box center [295, 13] width 463 height 12
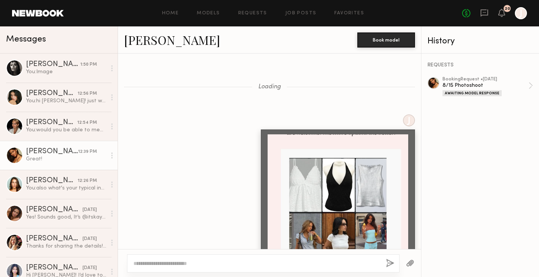
scroll to position [444, 0]
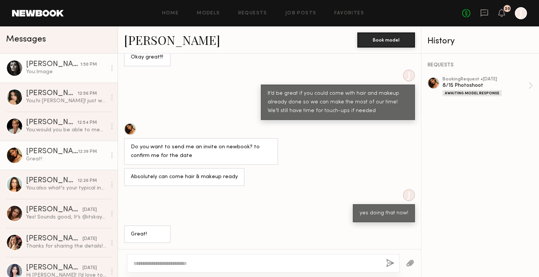
click at [57, 55] on link "[PERSON_NAME] 1:50 PM You: Image" at bounding box center [59, 67] width 118 height 29
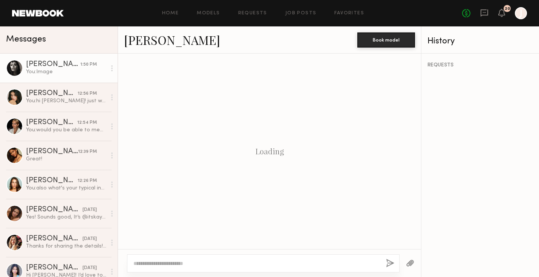
scroll to position [423, 0]
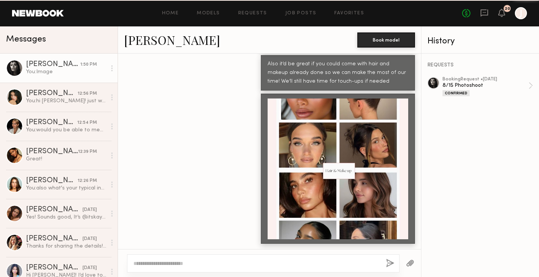
click at [51, 66] on div "[PERSON_NAME]" at bounding box center [53, 65] width 54 height 8
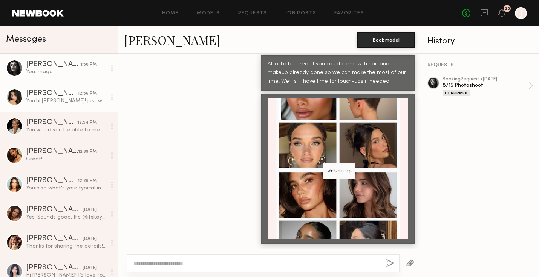
click at [50, 96] on div "[PERSON_NAME]" at bounding box center [52, 94] width 52 height 8
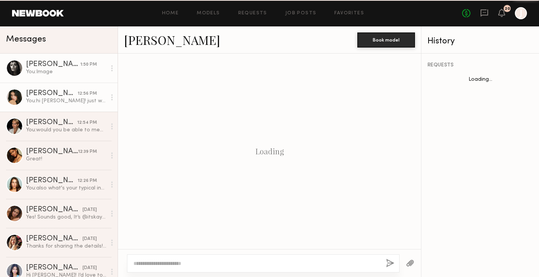
scroll to position [579, 0]
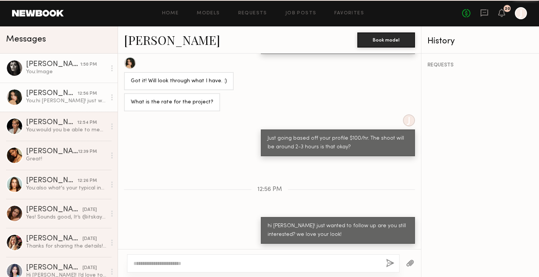
click at [53, 77] on link "Nikola S. 1:50 PM You: Image" at bounding box center [59, 67] width 118 height 29
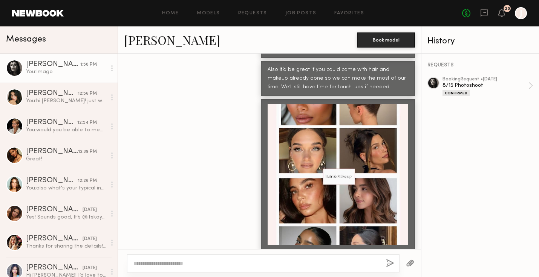
scroll to position [423, 0]
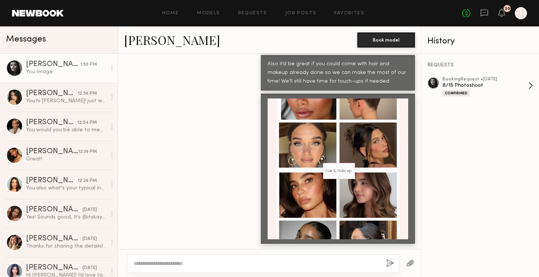
click at [486, 84] on div "8/15 Photoshoot" at bounding box center [485, 85] width 86 height 7
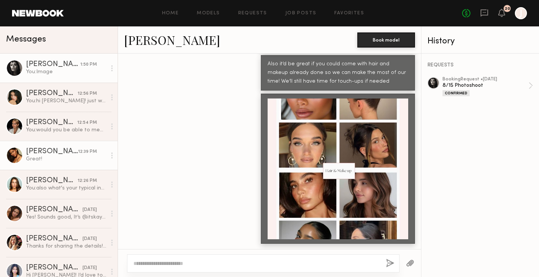
click at [47, 167] on link "Kiersten M. 12:39 PM Great!" at bounding box center [59, 155] width 118 height 29
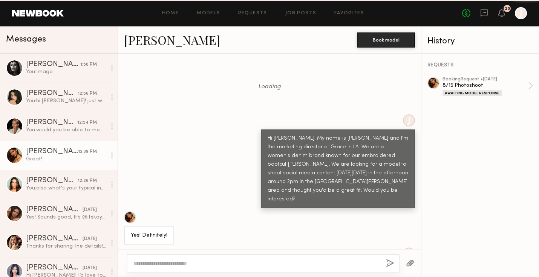
scroll to position [1614, 0]
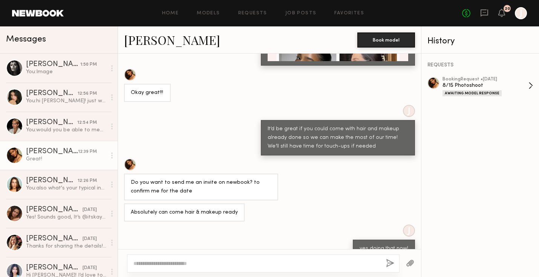
click at [478, 88] on div "8/15 Photoshoot" at bounding box center [485, 85] width 86 height 7
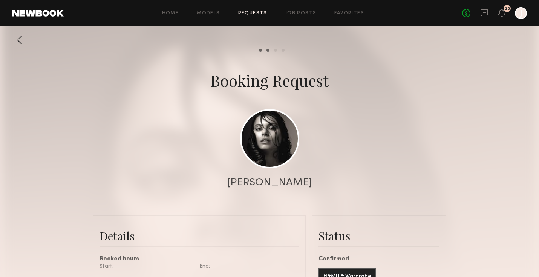
scroll to position [1667, 0]
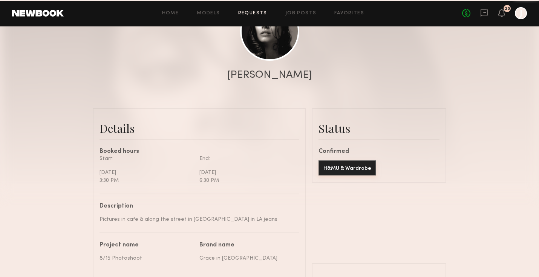
click at [340, 168] on button "H&MU & Wardrobe" at bounding box center [347, 167] width 58 height 15
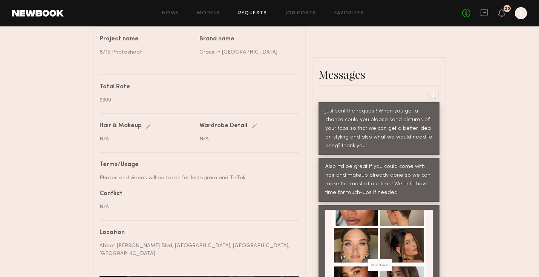
scroll to position [309, 0]
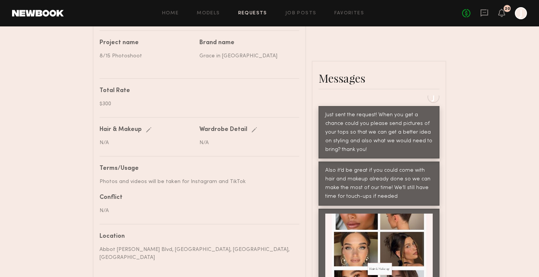
click at [143, 132] on div "Hair & Makeup Edit save cancel" at bounding box center [146, 130] width 94 height 6
click at [147, 131] on div "Edit" at bounding box center [150, 130] width 9 height 6
click at [141, 141] on input "text" at bounding box center [147, 142] width 96 height 7
click at [240, 180] on div "Photos and videos will be taken for Instagram and TikTok" at bounding box center [196, 181] width 194 height 8
click at [158, 126] on div "Description Pictures in cafe & along the street in Grace in LA jeans Project na…" at bounding box center [199, 191] width 200 height 401
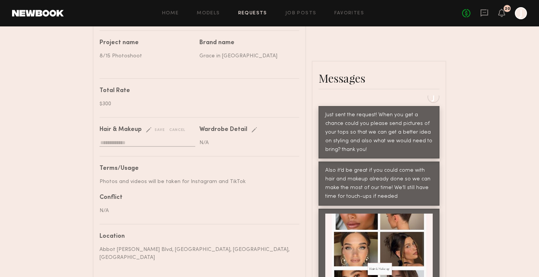
click at [63, 193] on div "Send request Model response Review hours worked Pay model Booking Request Nikol…" at bounding box center [269, 61] width 539 height 676
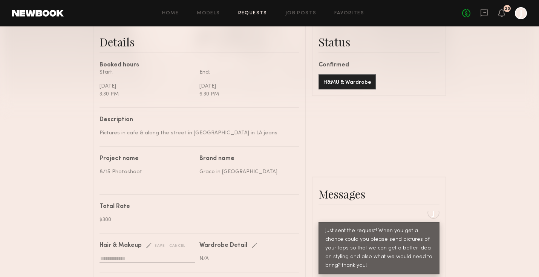
scroll to position [335, 0]
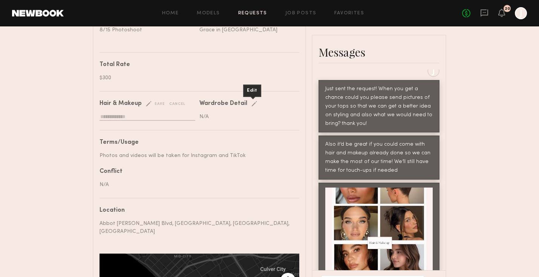
click at [251, 104] on div "Edit" at bounding box center [255, 104] width 9 height 6
click at [245, 112] on common-input at bounding box center [246, 114] width 94 height 14
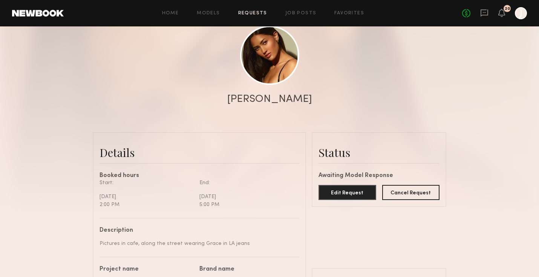
scroll to position [743, 0]
